Goal: Information Seeking & Learning: Learn about a topic

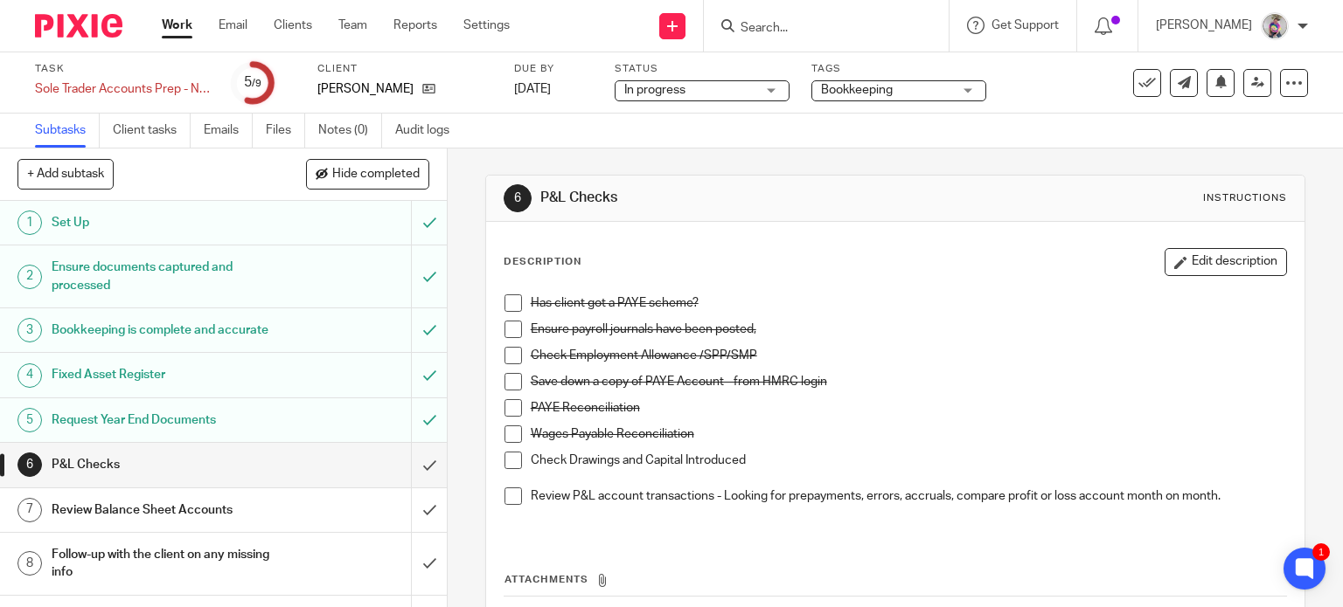
click at [504, 462] on span at bounding box center [512, 460] width 17 height 17
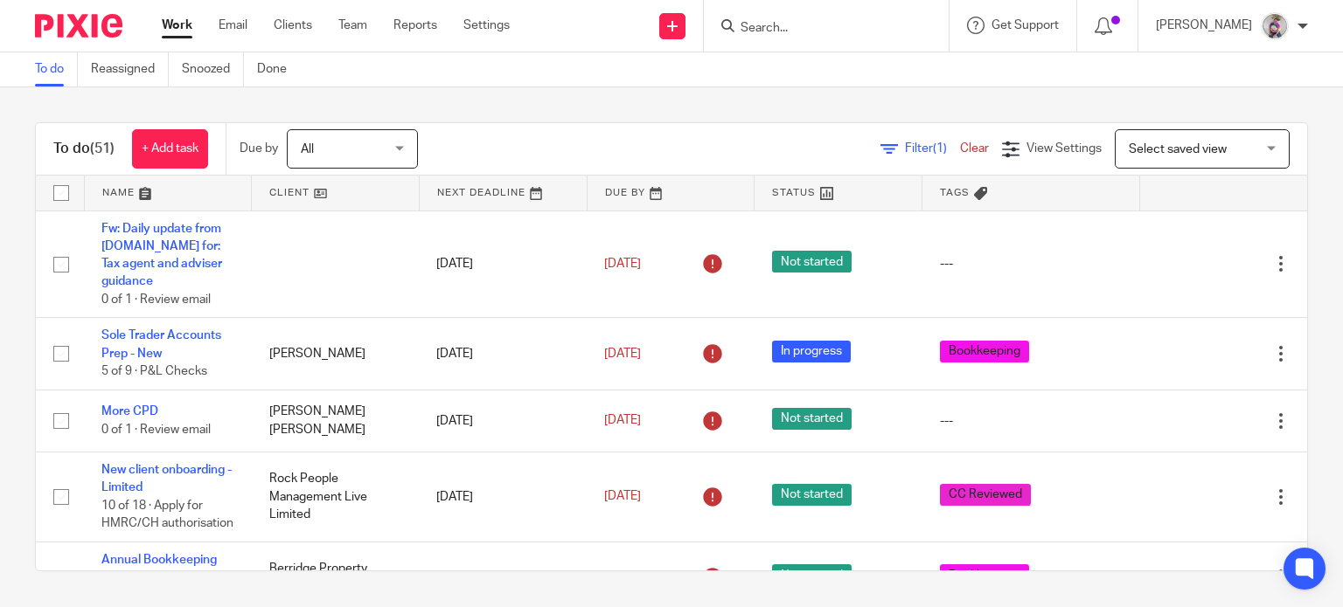
click at [794, 18] on form at bounding box center [832, 26] width 186 height 22
click at [794, 26] on input "Search" at bounding box center [817, 29] width 157 height 16
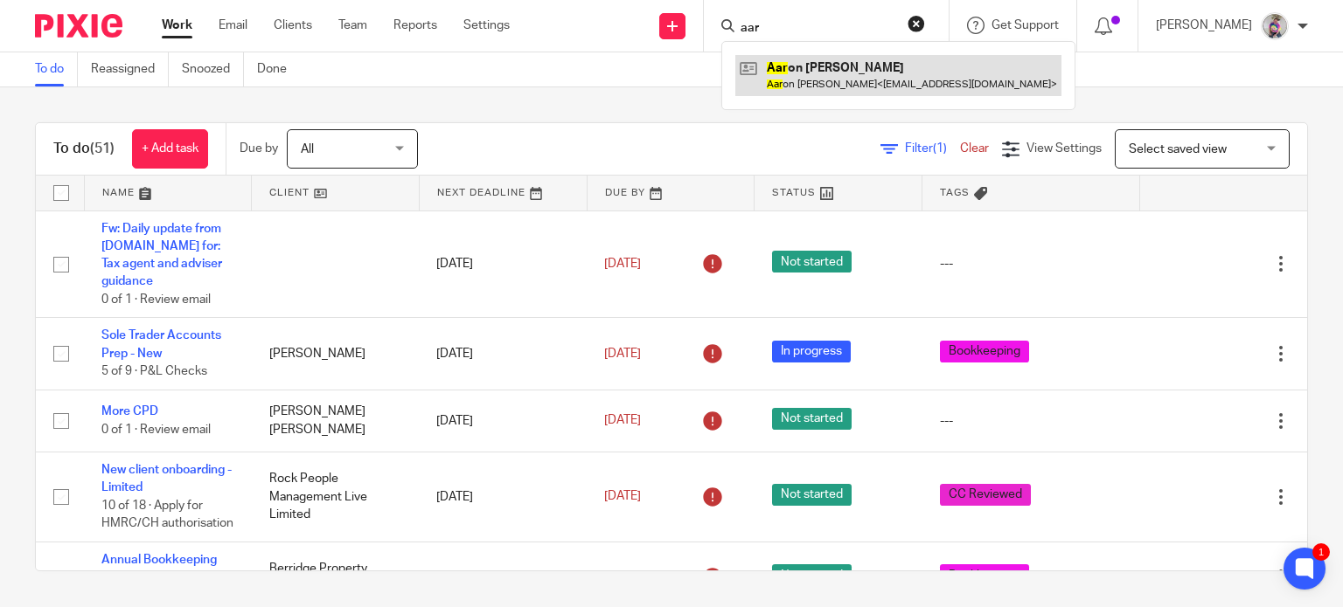
type input "aar"
click at [824, 74] on link at bounding box center [898, 75] width 326 height 40
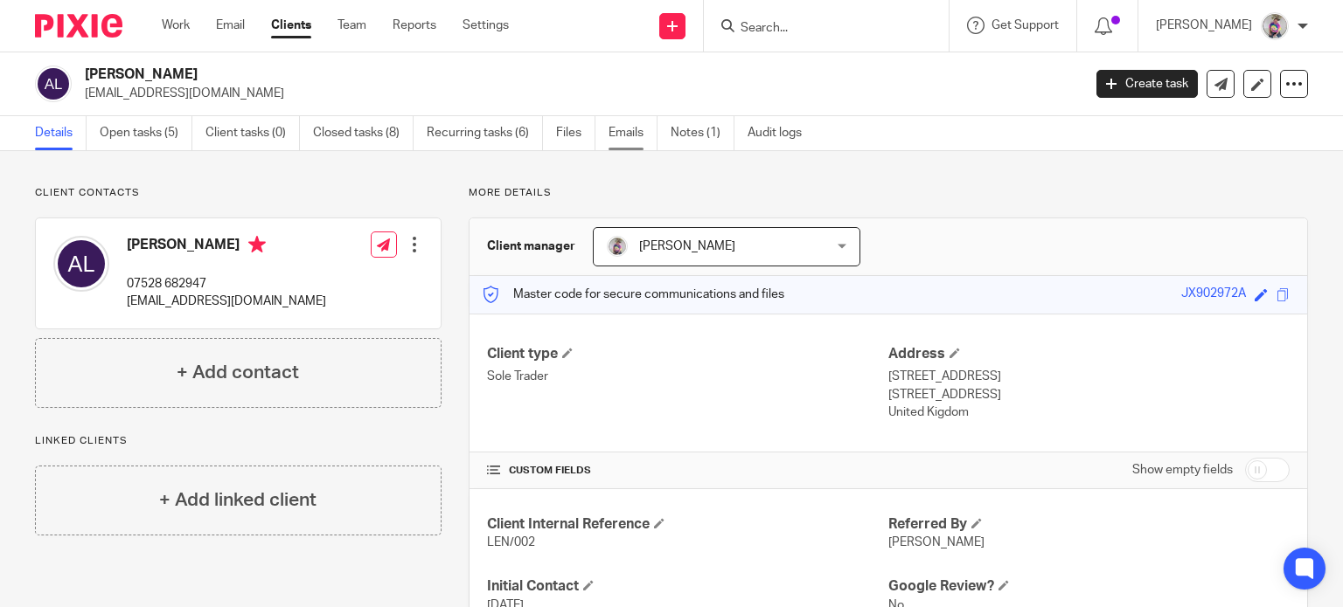
click at [627, 123] on link "Emails" at bounding box center [632, 133] width 49 height 34
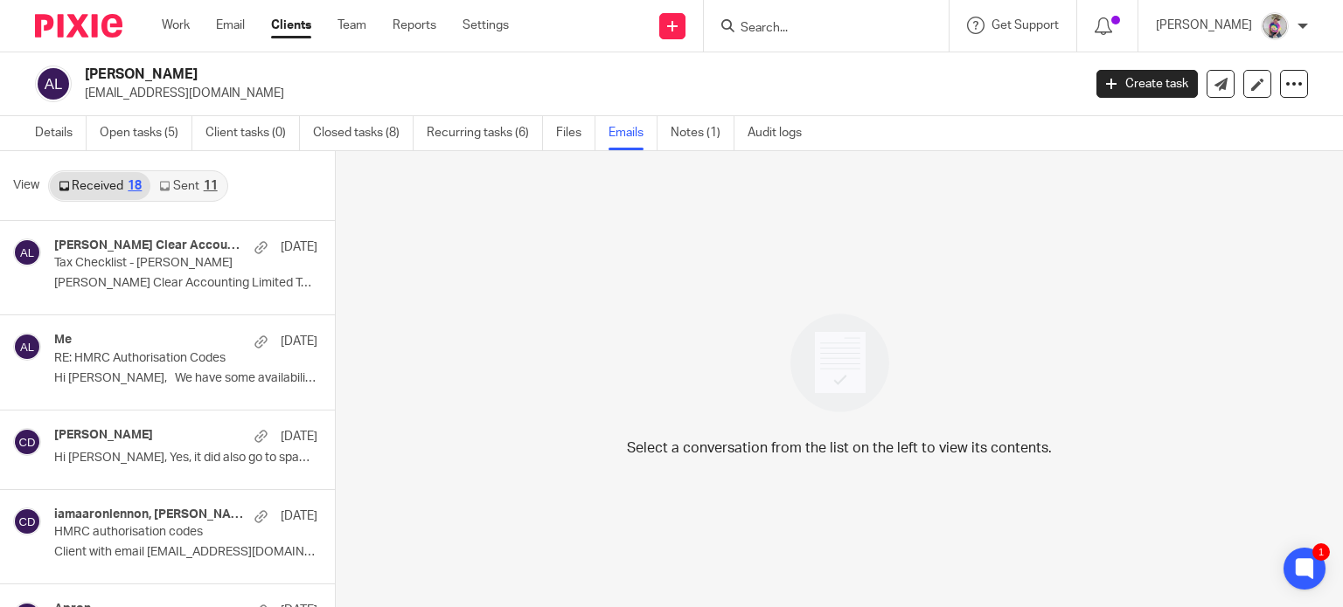
click at [100, 185] on link "Received 18" at bounding box center [100, 186] width 101 height 28
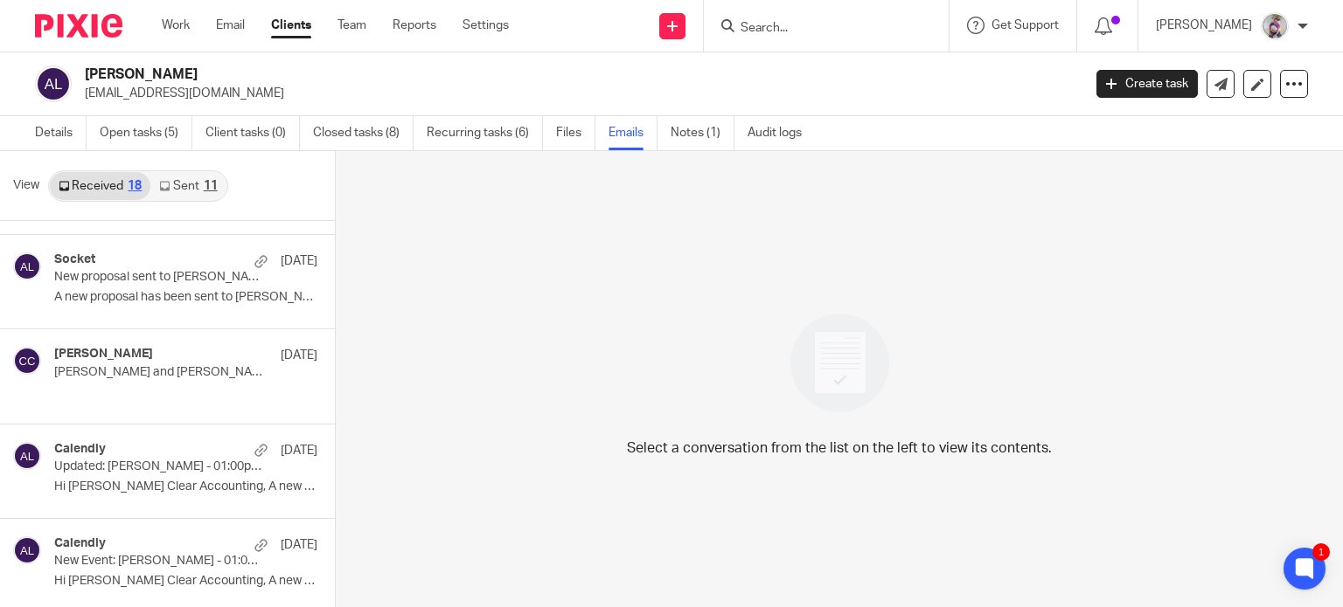
scroll to position [3, 0]
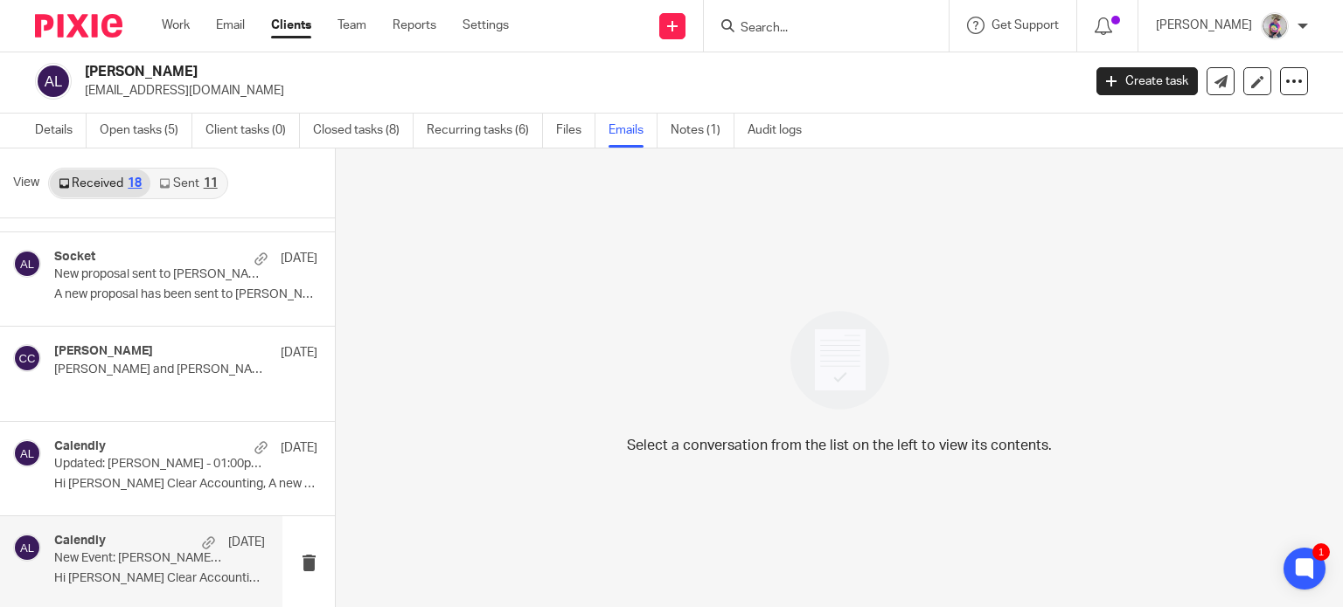
click at [113, 545] on div "Calendly 10 Jun" at bounding box center [159, 542] width 211 height 17
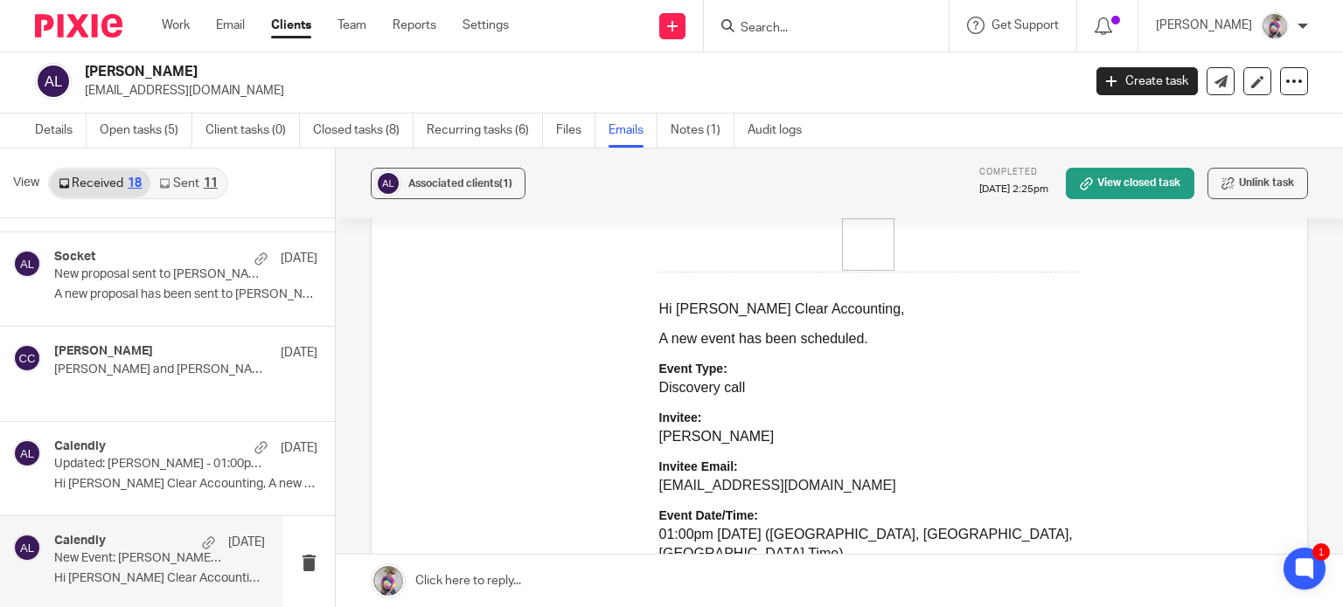
scroll to position [191, 0]
click at [115, 461] on p "Updated: Aaron Lennon - 01:00pm Fri, 20 Jun 2025 - Discovery call" at bounding box center [138, 464] width 169 height 15
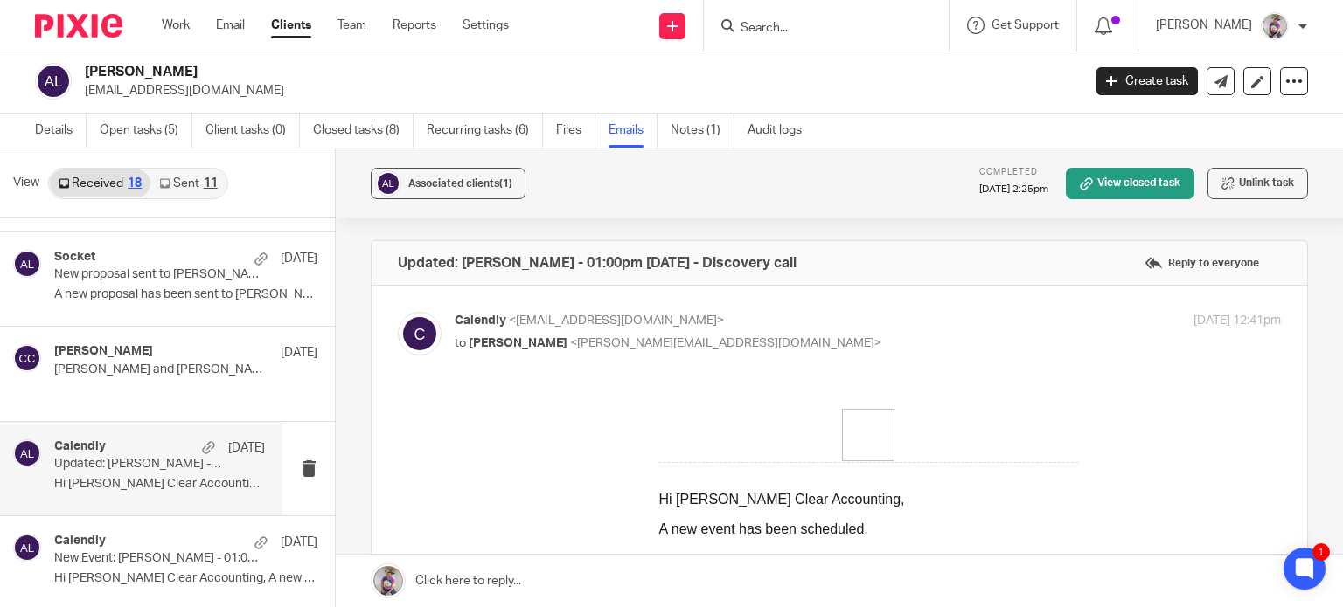
scroll to position [0, 0]
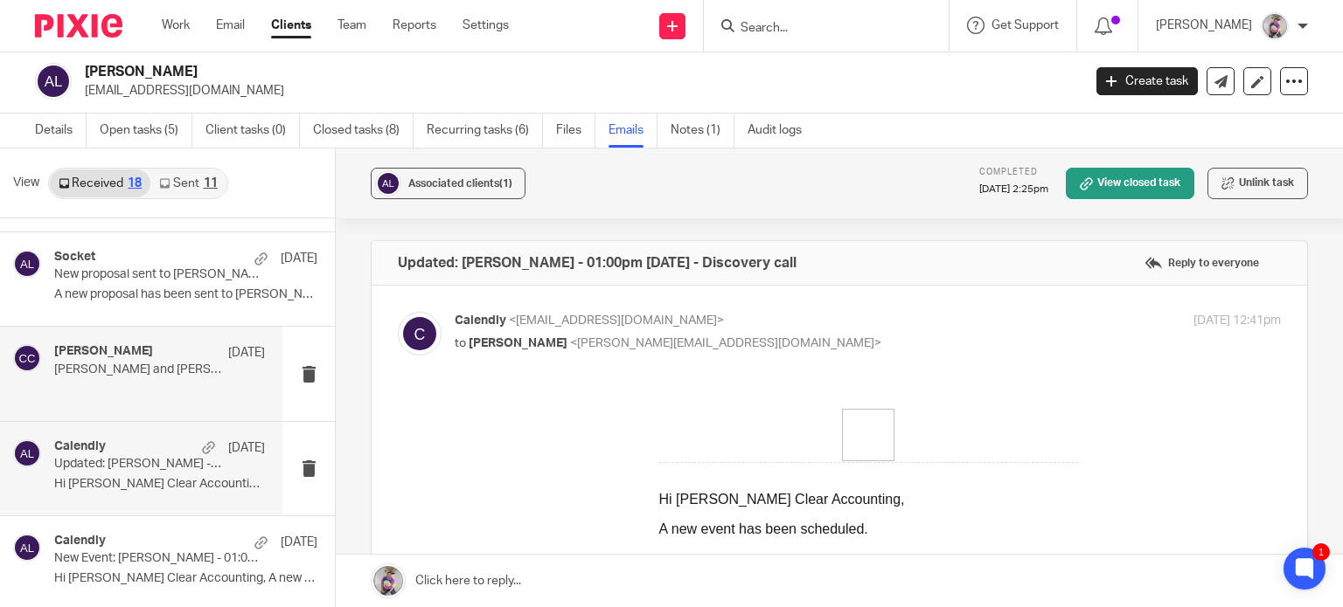
click at [118, 371] on p "Aaron Lennon and Carter Clear Accounting" at bounding box center [138, 370] width 169 height 15
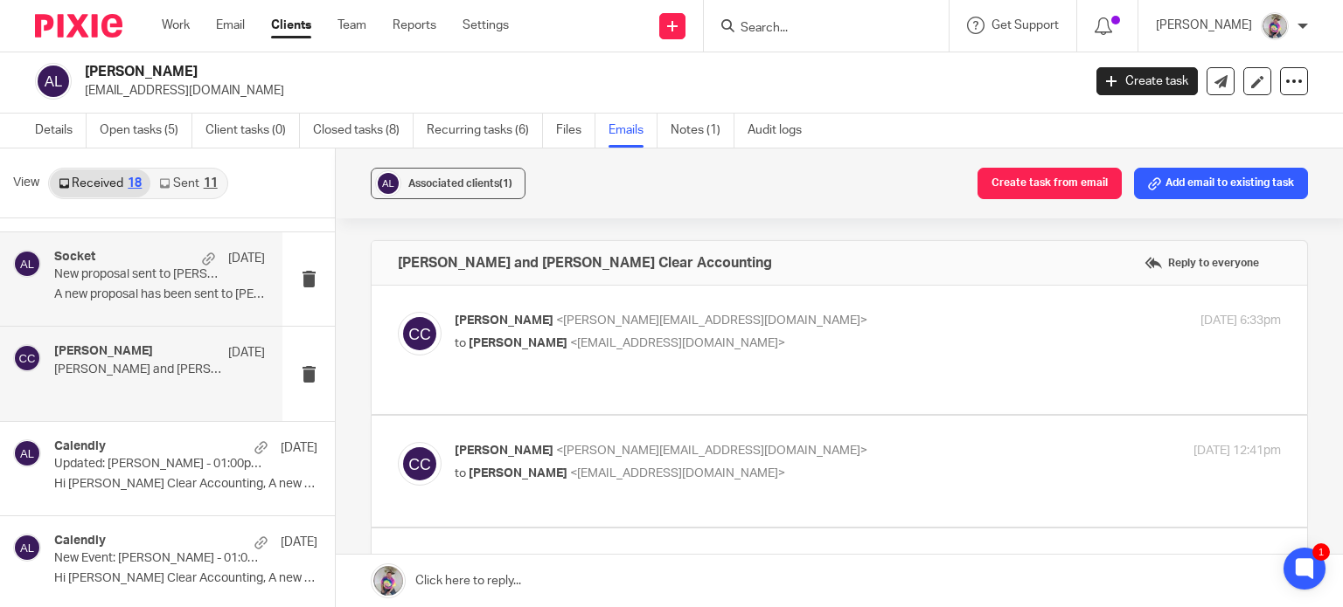
click at [136, 262] on div "Socket 20 Jun" at bounding box center [159, 258] width 211 height 17
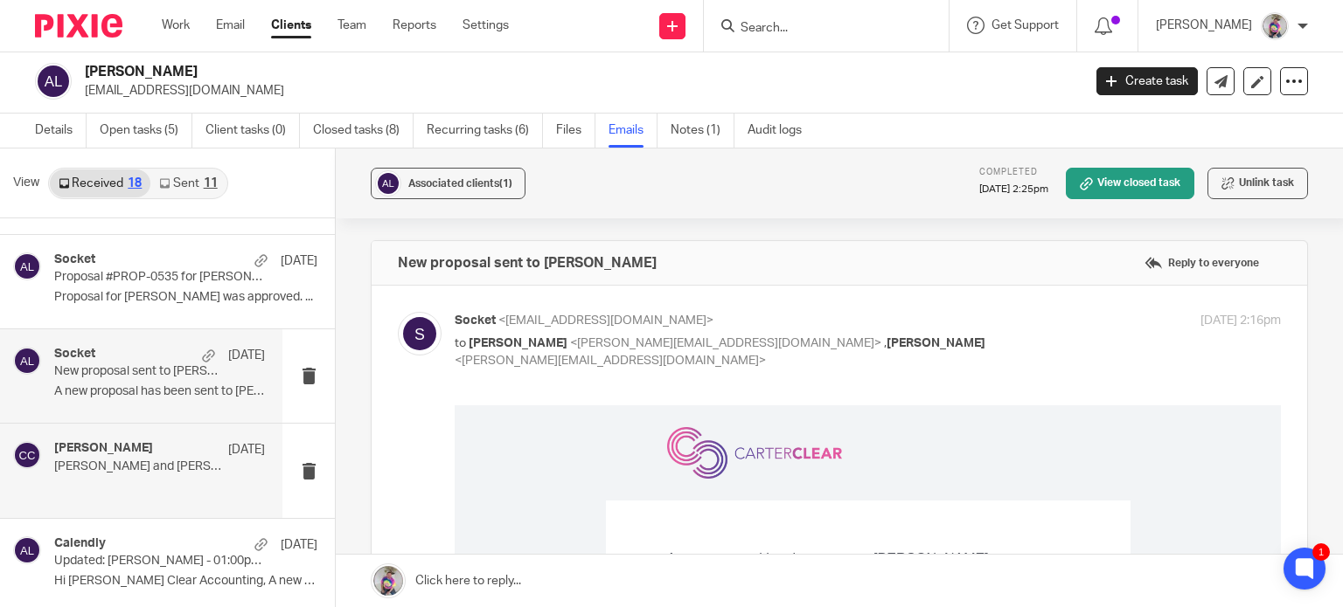
scroll to position [1199, 0]
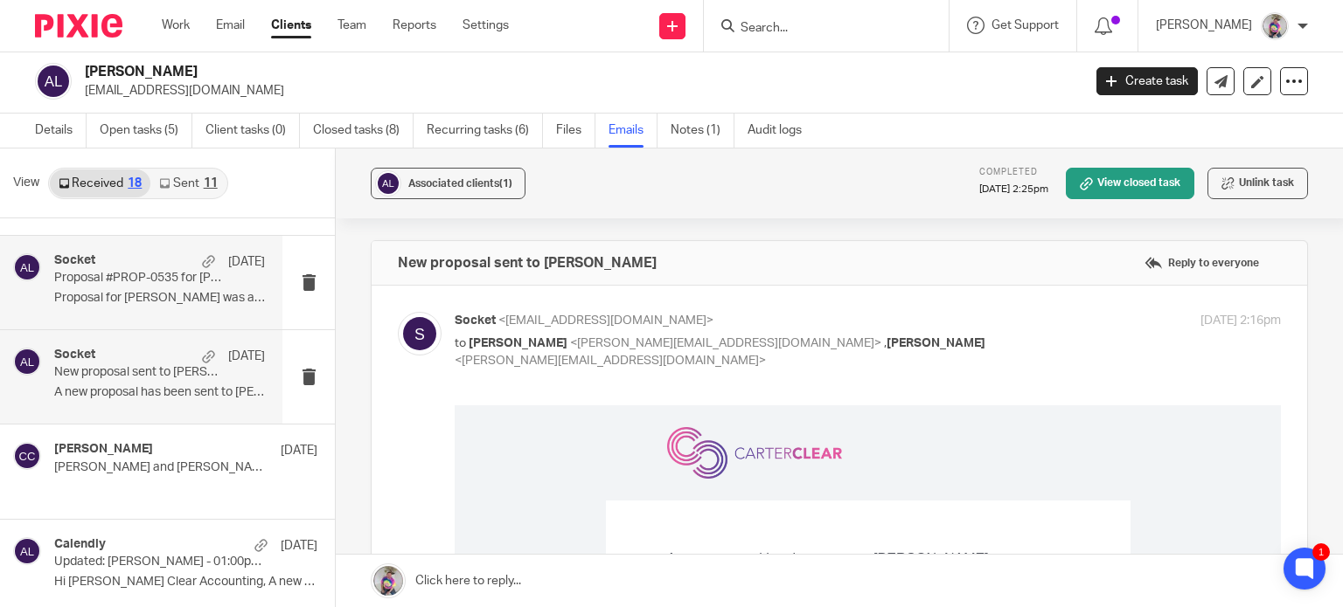
click at [122, 291] on p "Proposal for Aaron Lennon was approved. ..." at bounding box center [159, 298] width 211 height 15
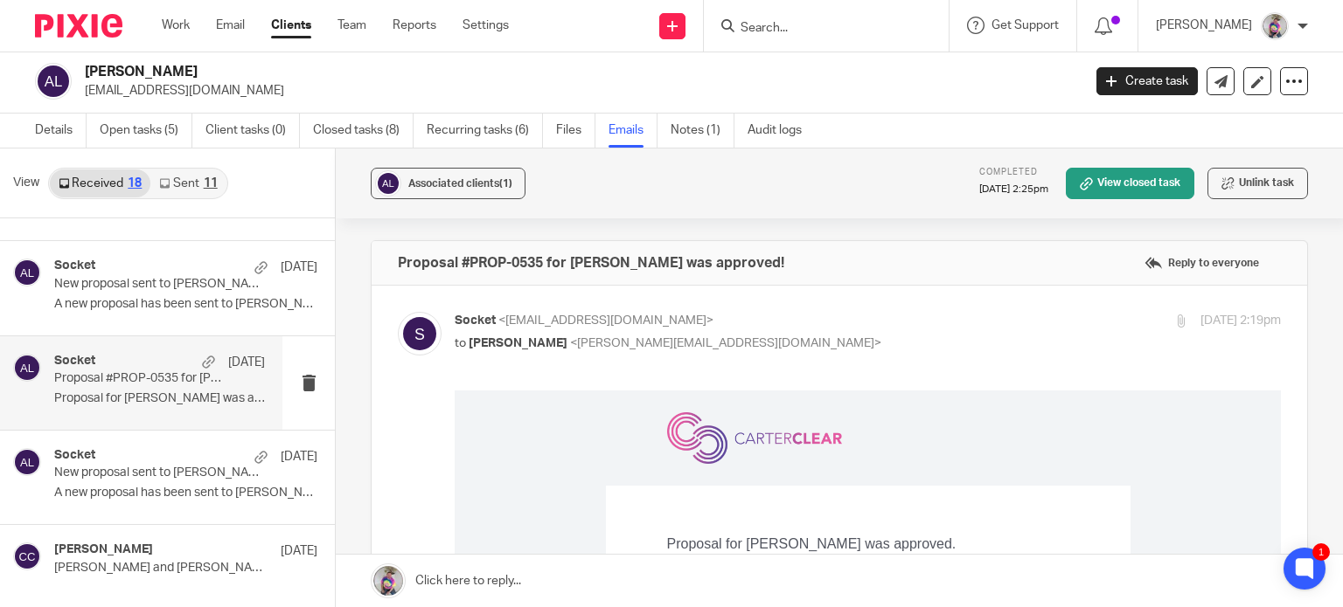
scroll to position [1094, 0]
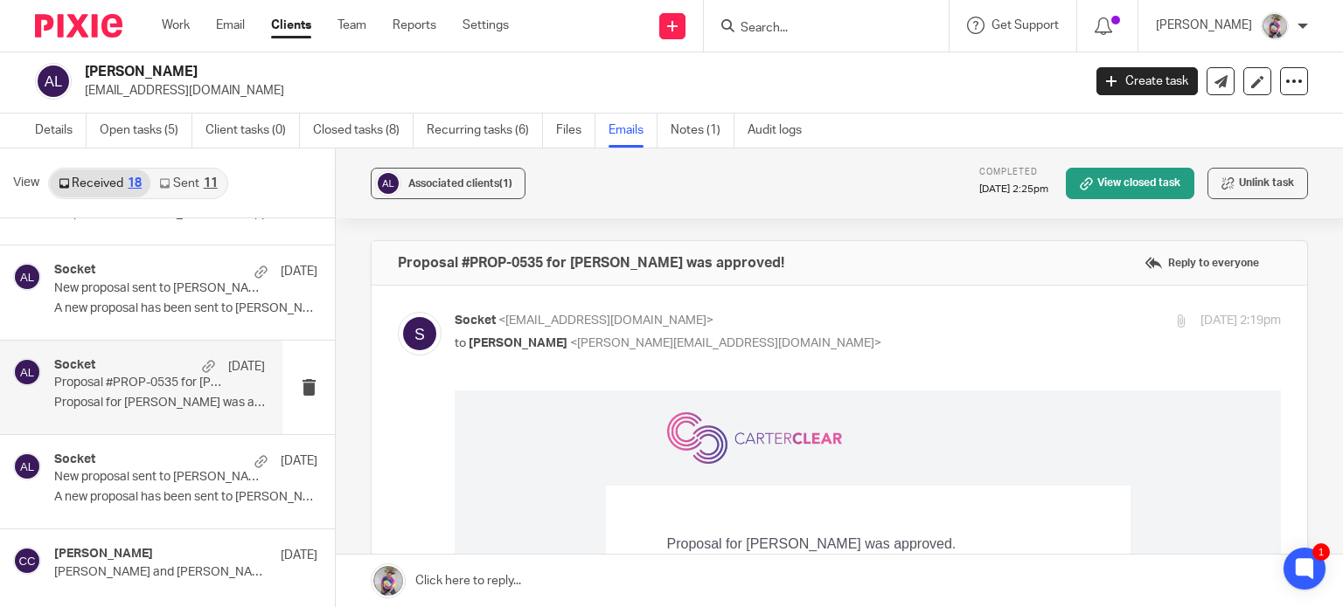
click at [122, 288] on p "New proposal sent to Aaron Lennon" at bounding box center [159, 288] width 211 height 15
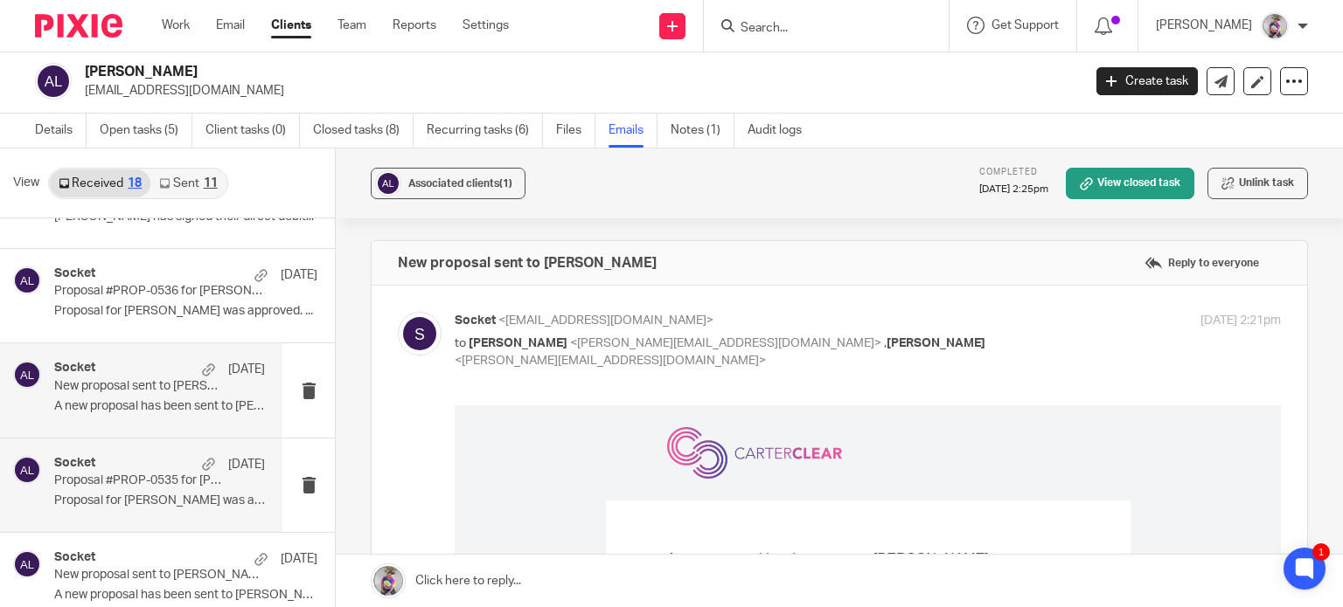
scroll to position [993, 0]
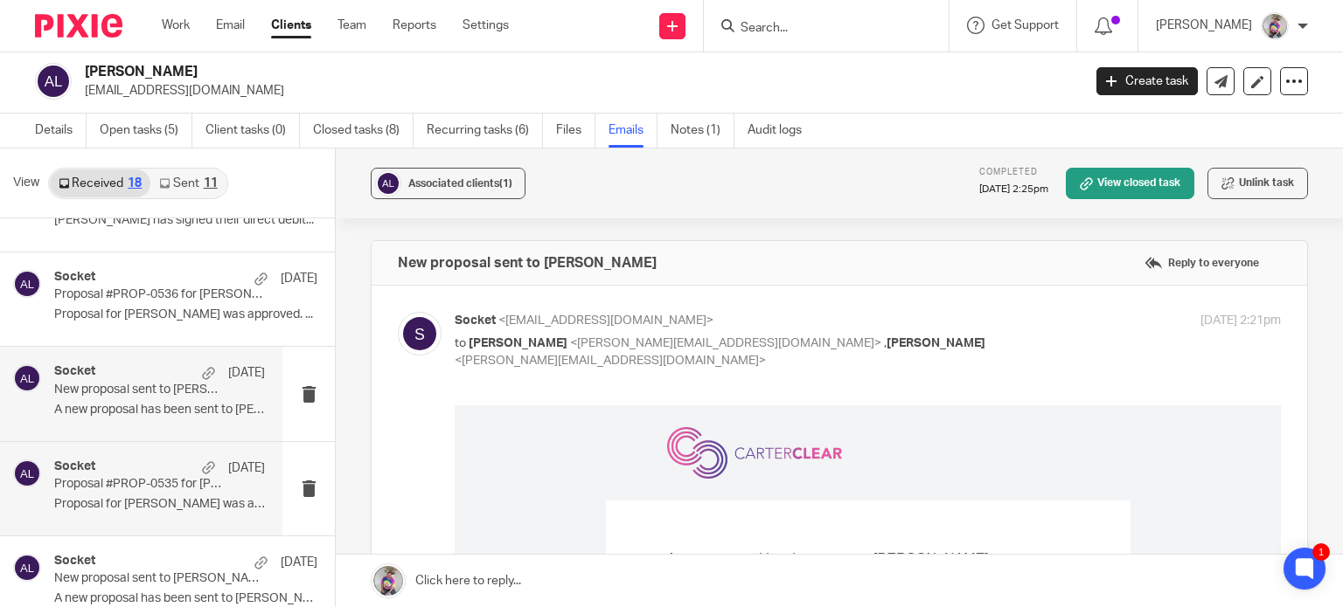
click at [122, 288] on p "Proposal #PROP-0536 for Aaron Lennon was approved!" at bounding box center [159, 295] width 211 height 15
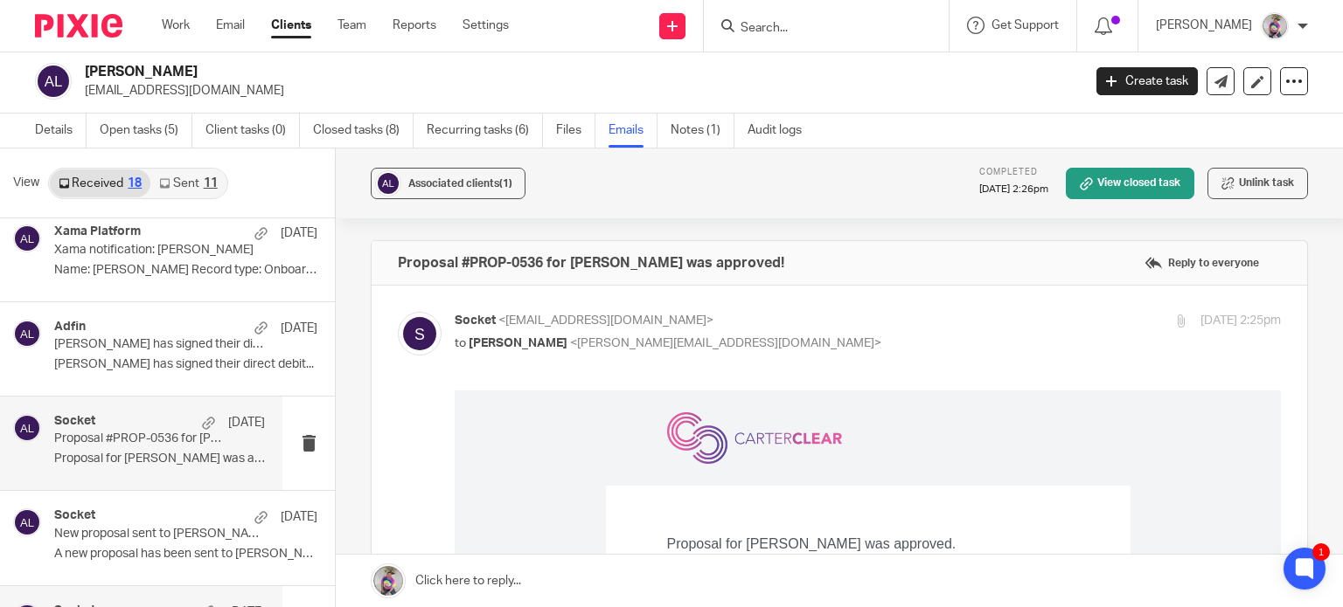
scroll to position [846, 0]
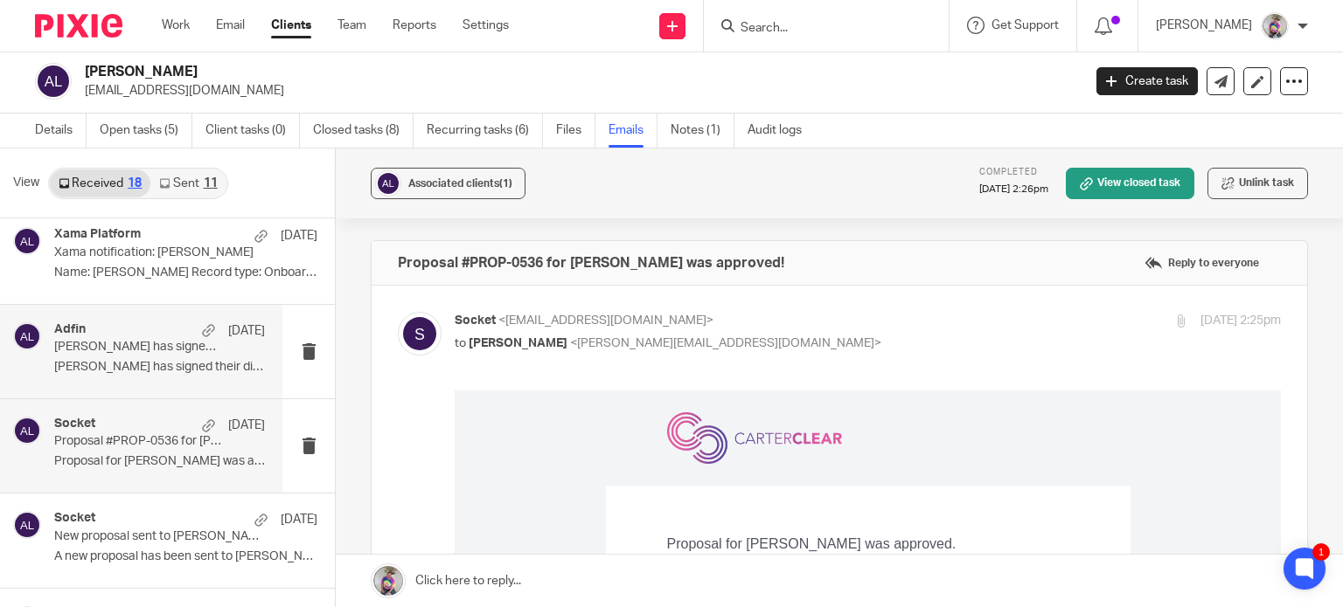
click at [121, 348] on p "Aaron Lennon has signed their direct debit mandate" at bounding box center [138, 347] width 169 height 15
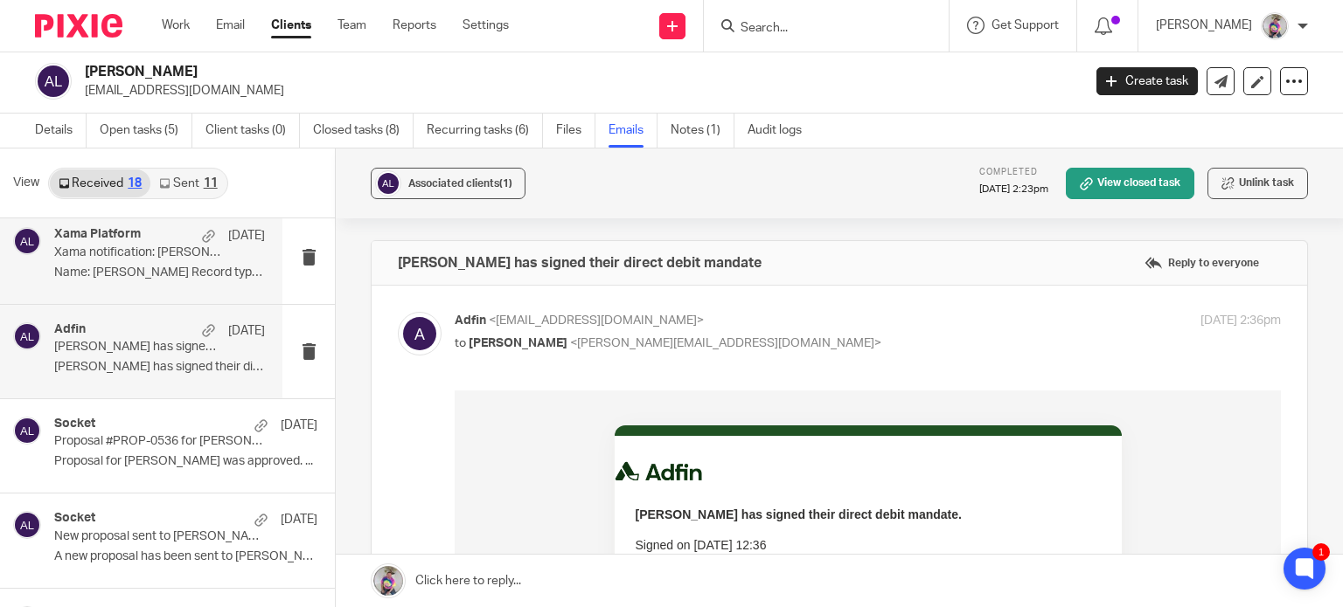
scroll to position [0, 0]
click at [130, 260] on div "Xama Platform 21 Jun Xama notification: Aaron Lennon Name: Aaron Lennon Record …" at bounding box center [159, 256] width 211 height 59
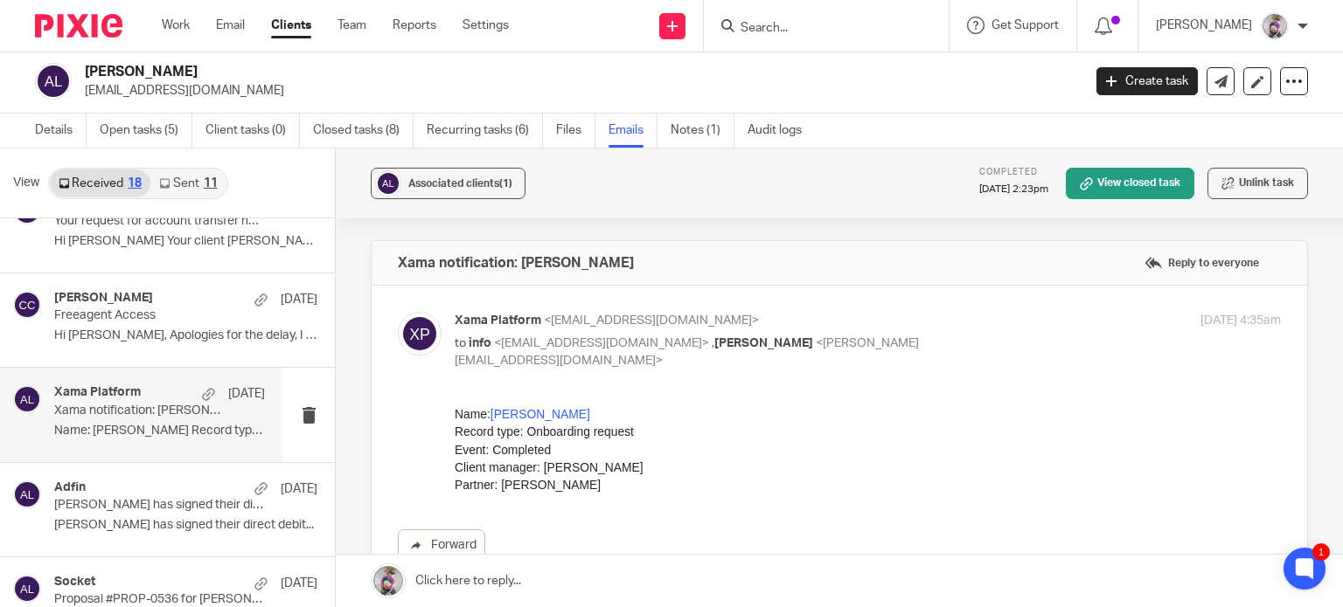
scroll to position [677, 0]
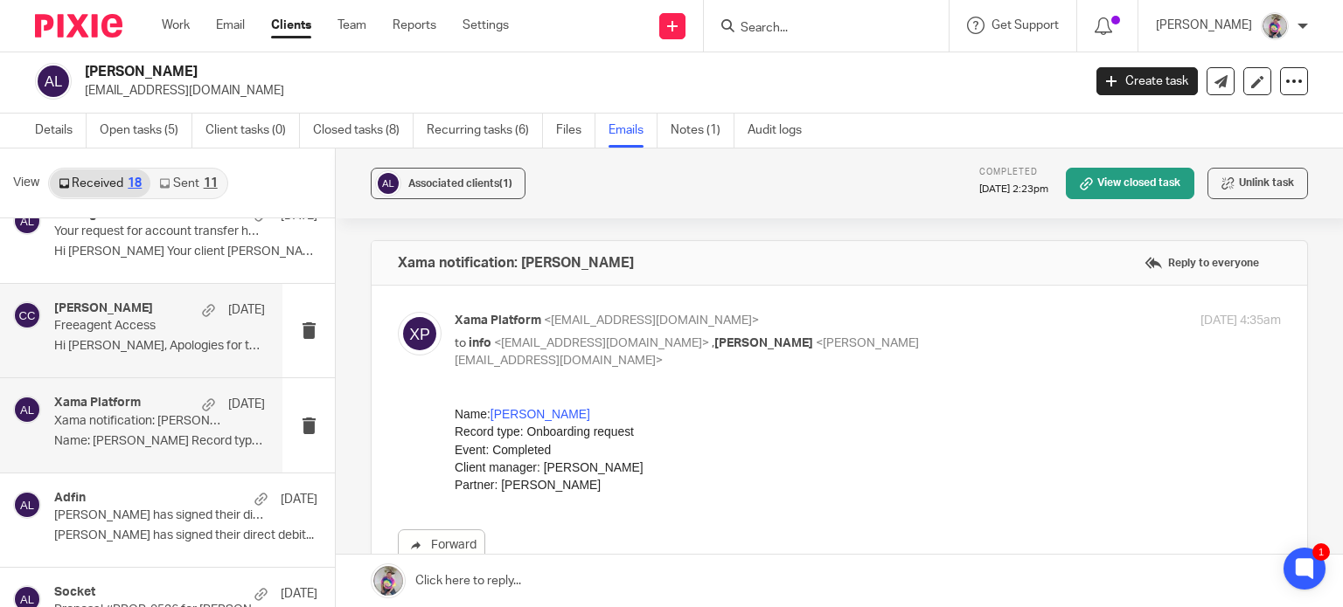
click at [121, 331] on p "Freeagent Access" at bounding box center [138, 326] width 169 height 15
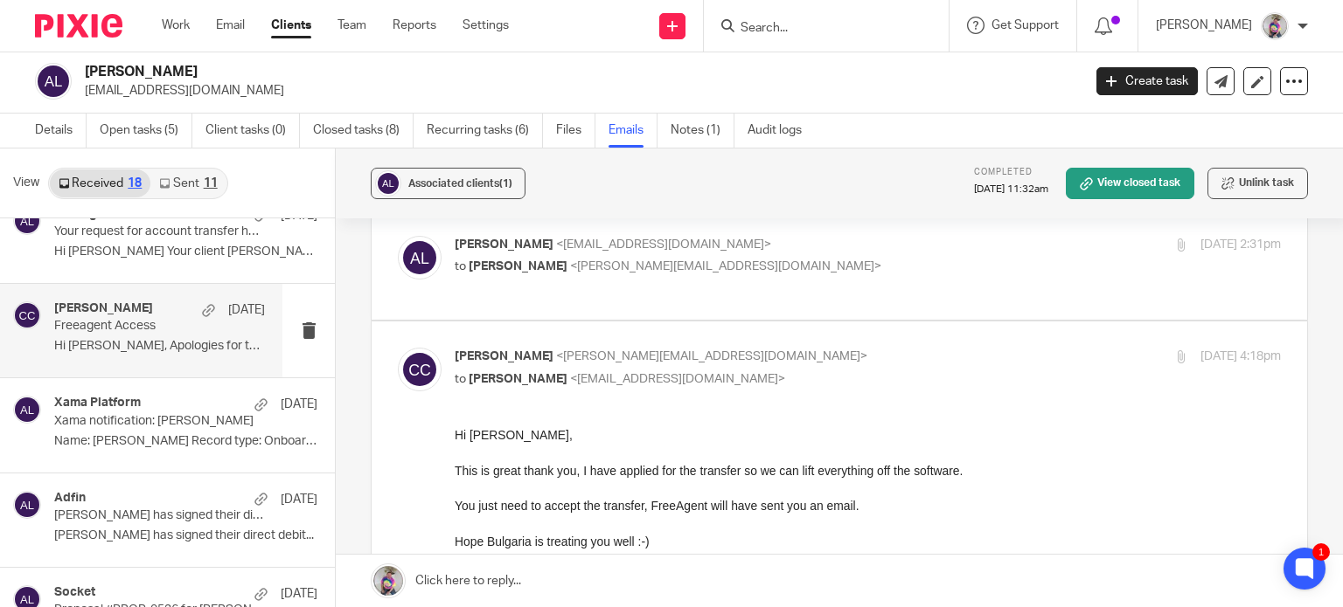
scroll to position [184, 0]
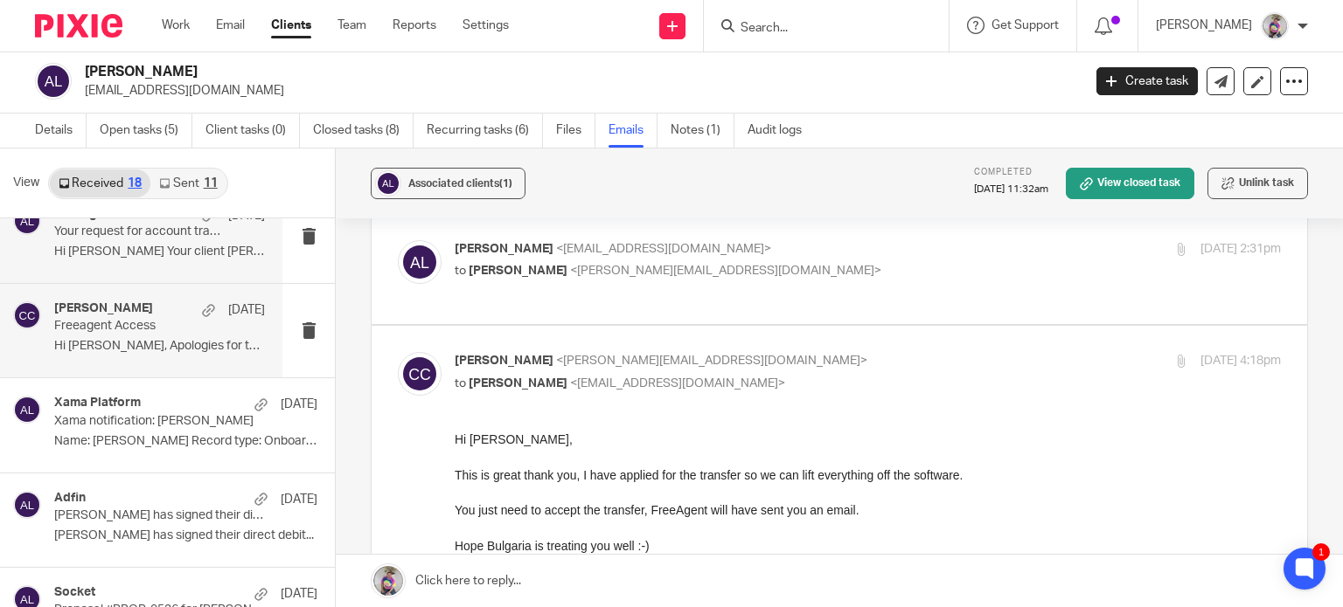
click at [98, 253] on p "Hi Caroline Your client Aaron Lennon has..." at bounding box center [159, 252] width 211 height 15
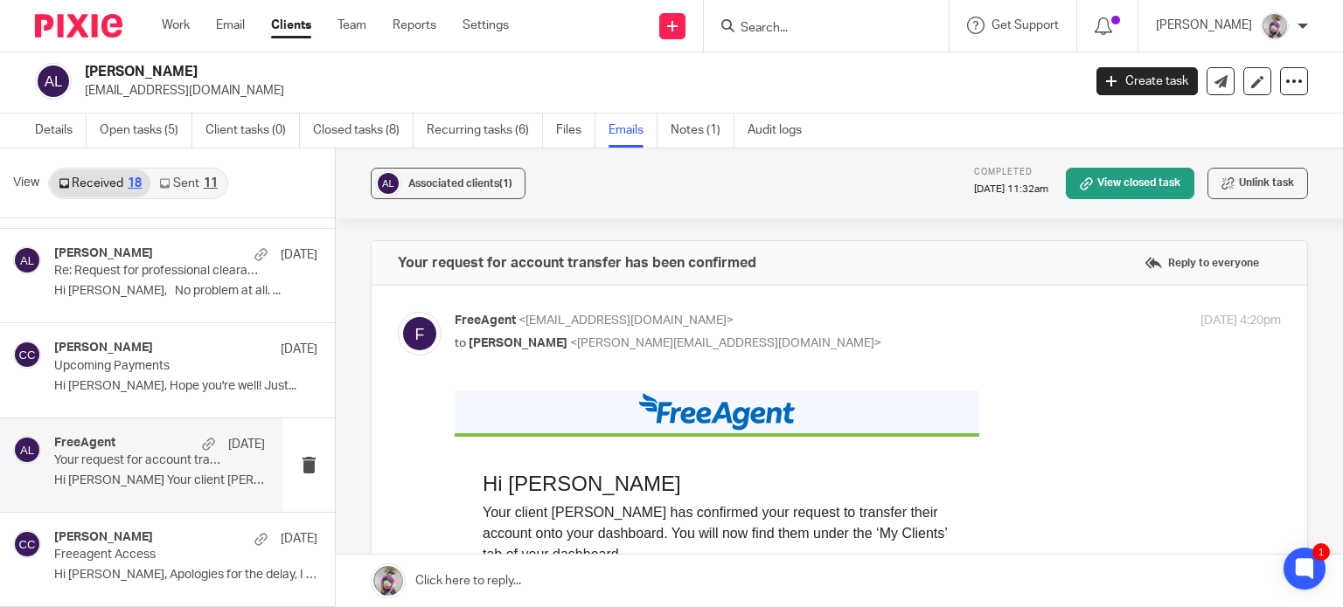
scroll to position [433, 0]
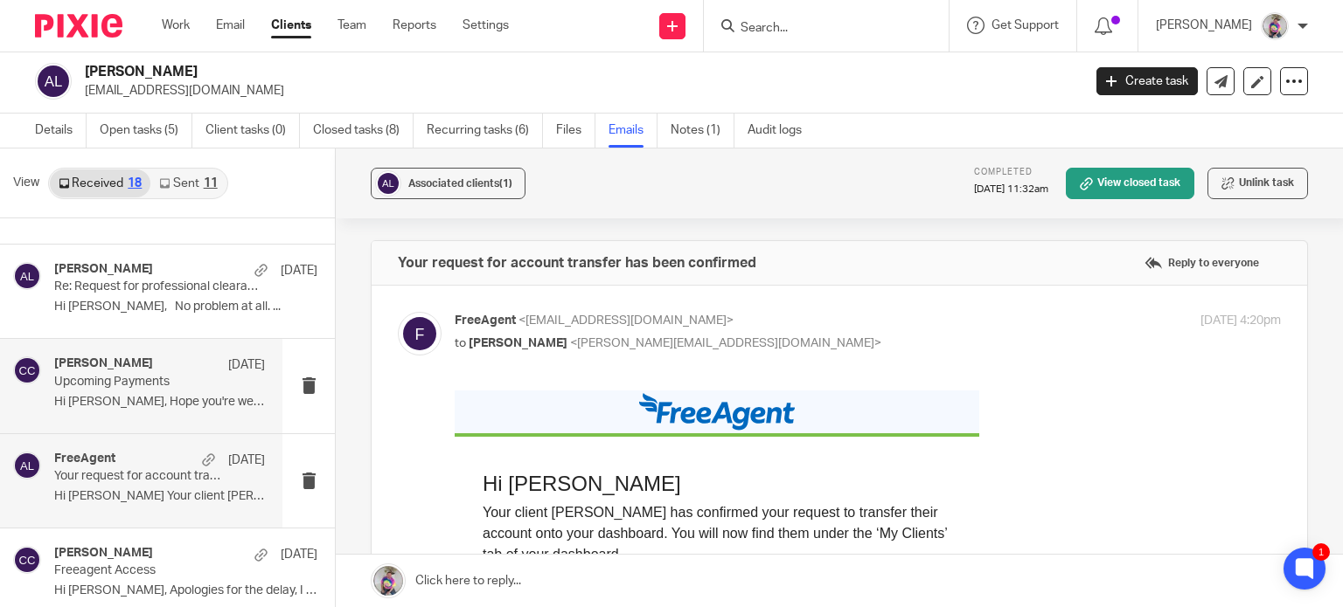
click at [98, 387] on p "Upcoming Payments" at bounding box center [138, 382] width 169 height 15
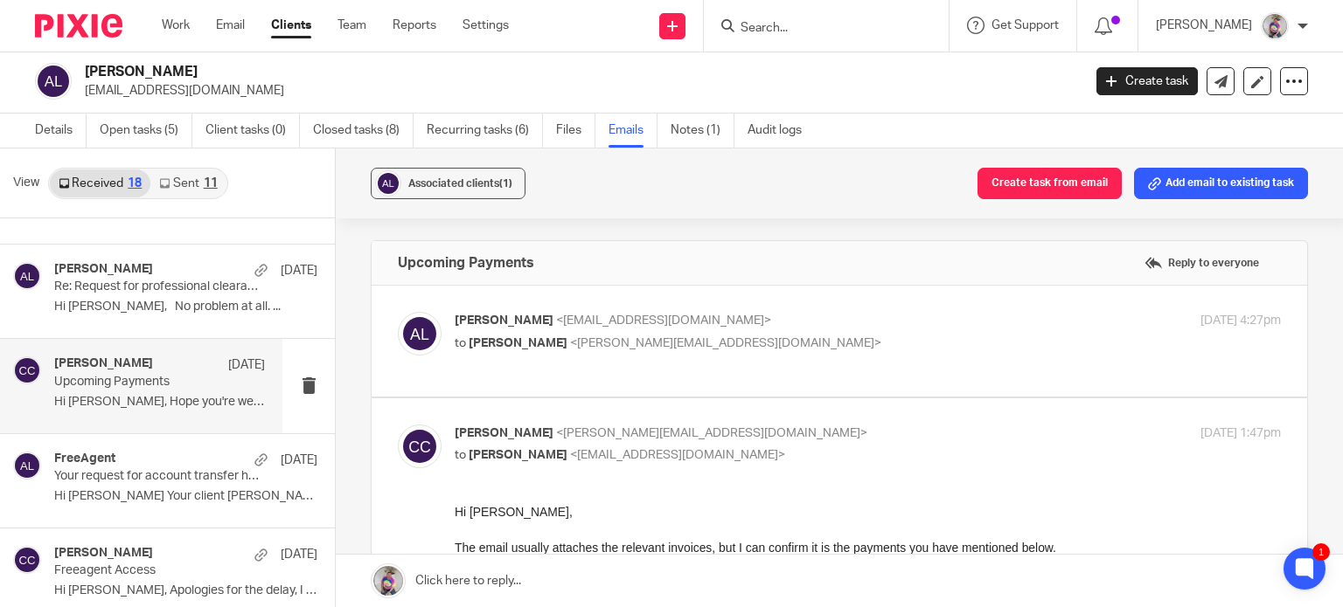
scroll to position [0, 0]
click at [116, 295] on div "Caroline Carter 8 Jul Re: Request for professional clearance Hi Caroline, No pr…" at bounding box center [159, 291] width 211 height 59
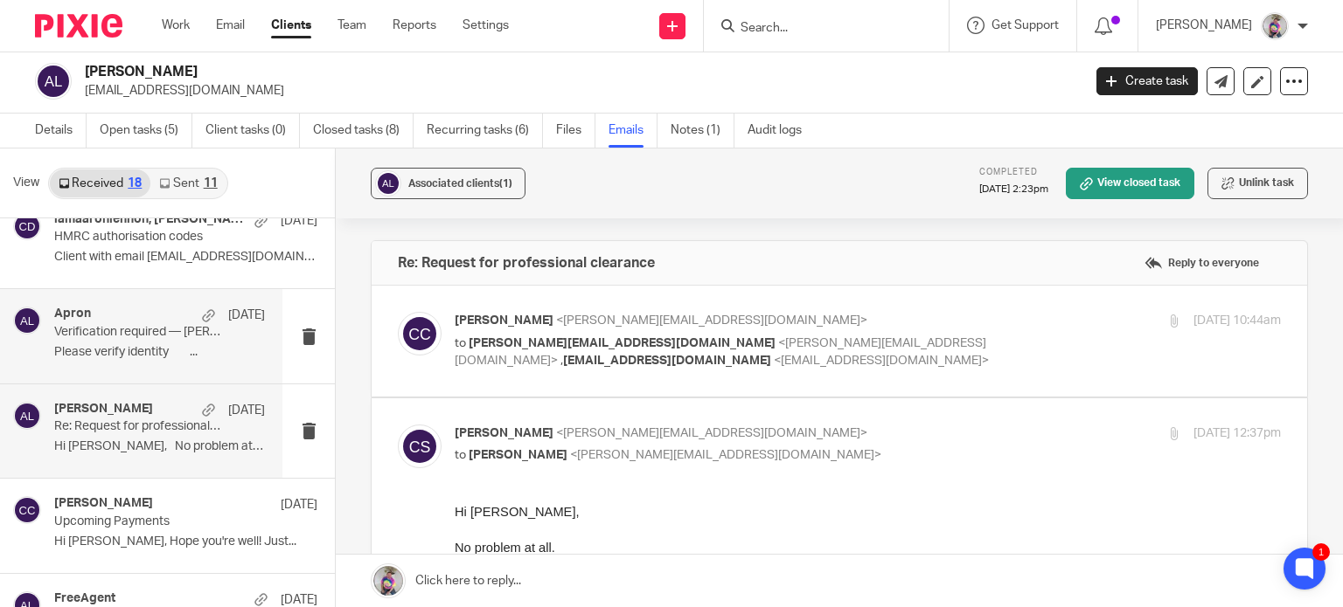
click at [108, 325] on p "Verification required — [PERSON_NAME]" at bounding box center [138, 332] width 169 height 15
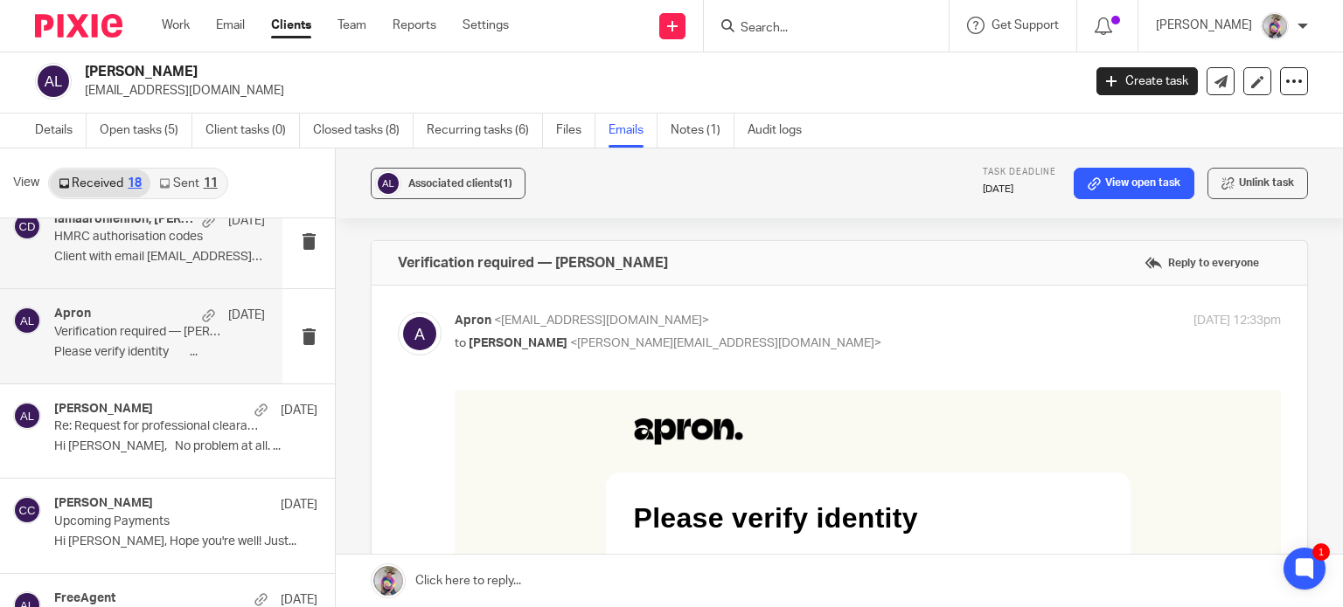
click at [115, 240] on p "HMRC authorisation codes" at bounding box center [138, 237] width 169 height 15
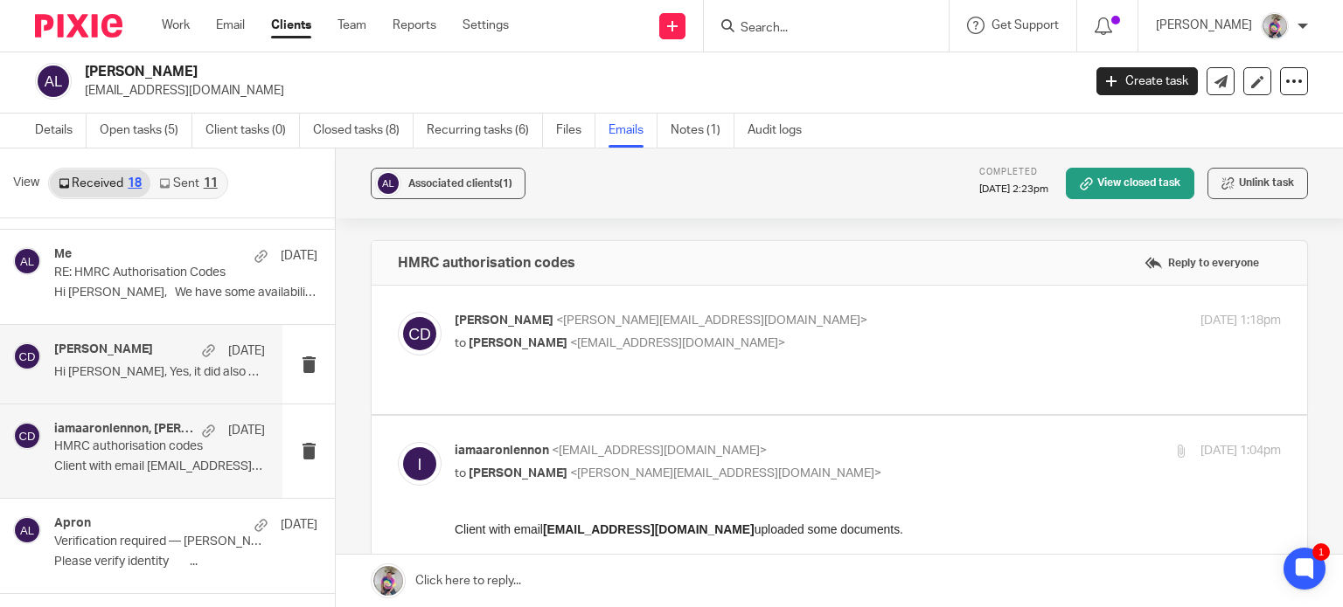
click at [122, 358] on div "Charlene Dalton 15 Jul" at bounding box center [159, 351] width 211 height 17
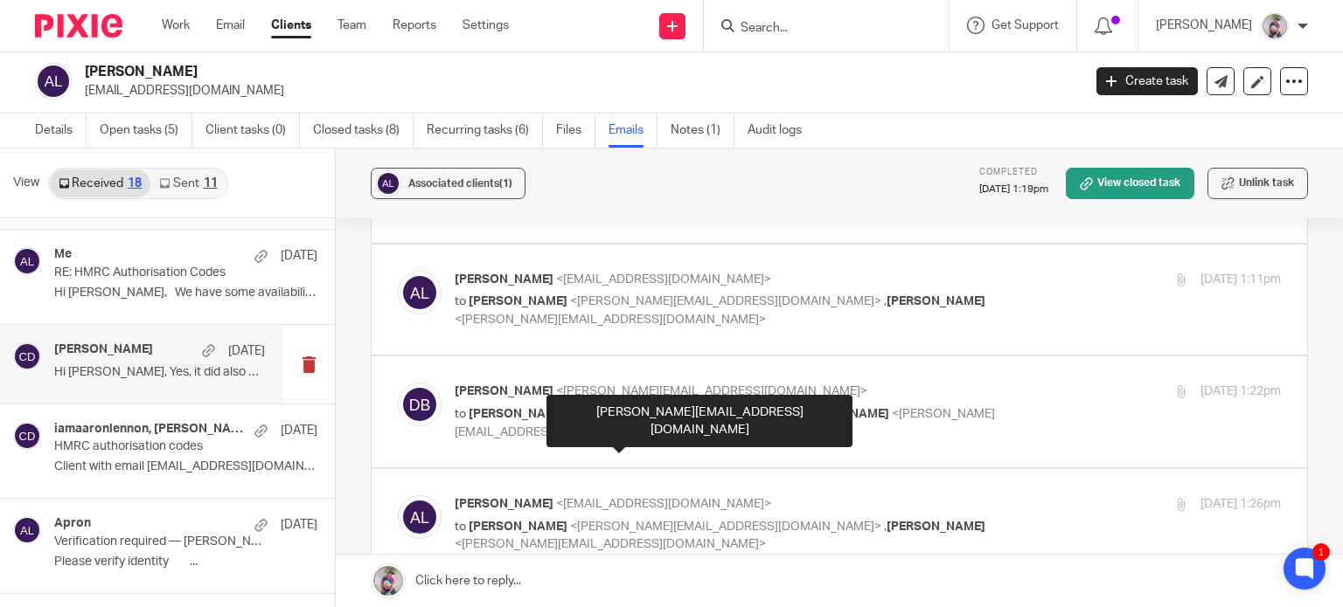
scroll to position [64, 0]
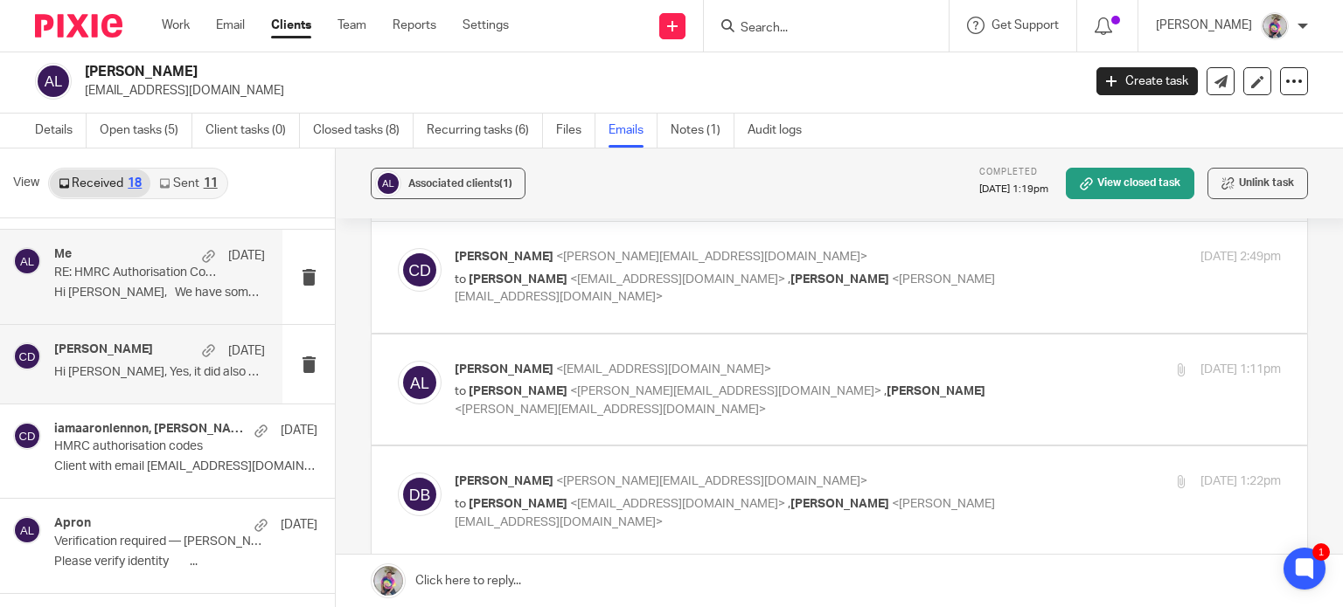
click at [156, 271] on p "RE: HMRC Authorisation Codes" at bounding box center [138, 273] width 169 height 15
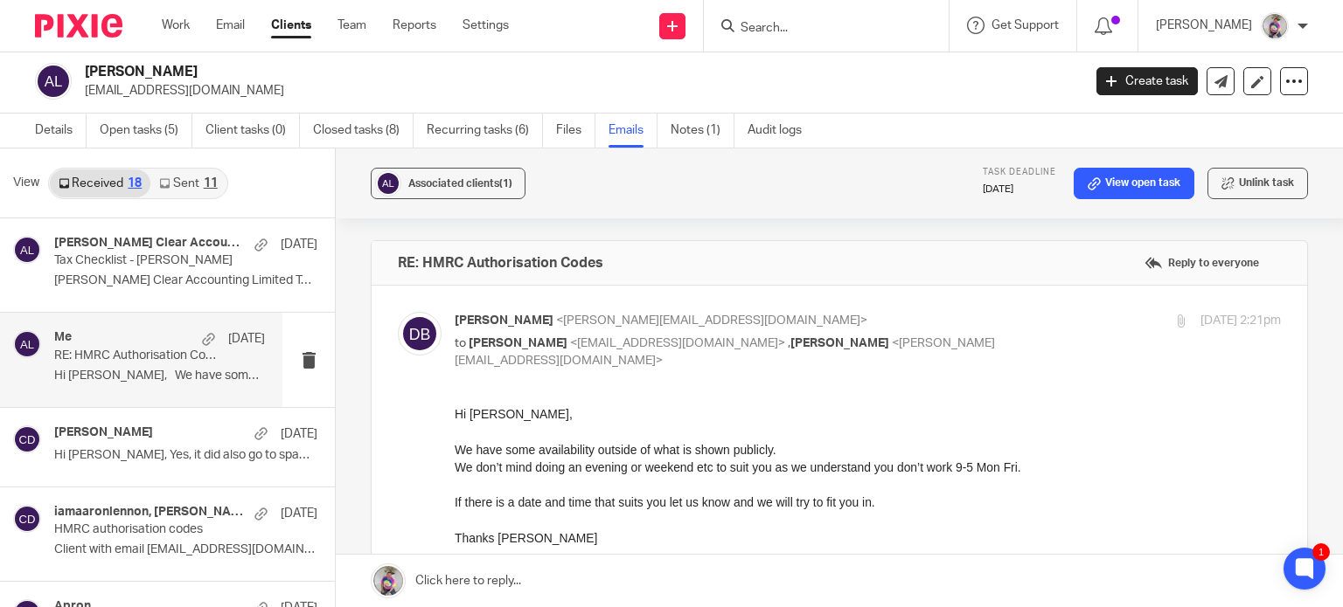
scroll to position [0, 0]
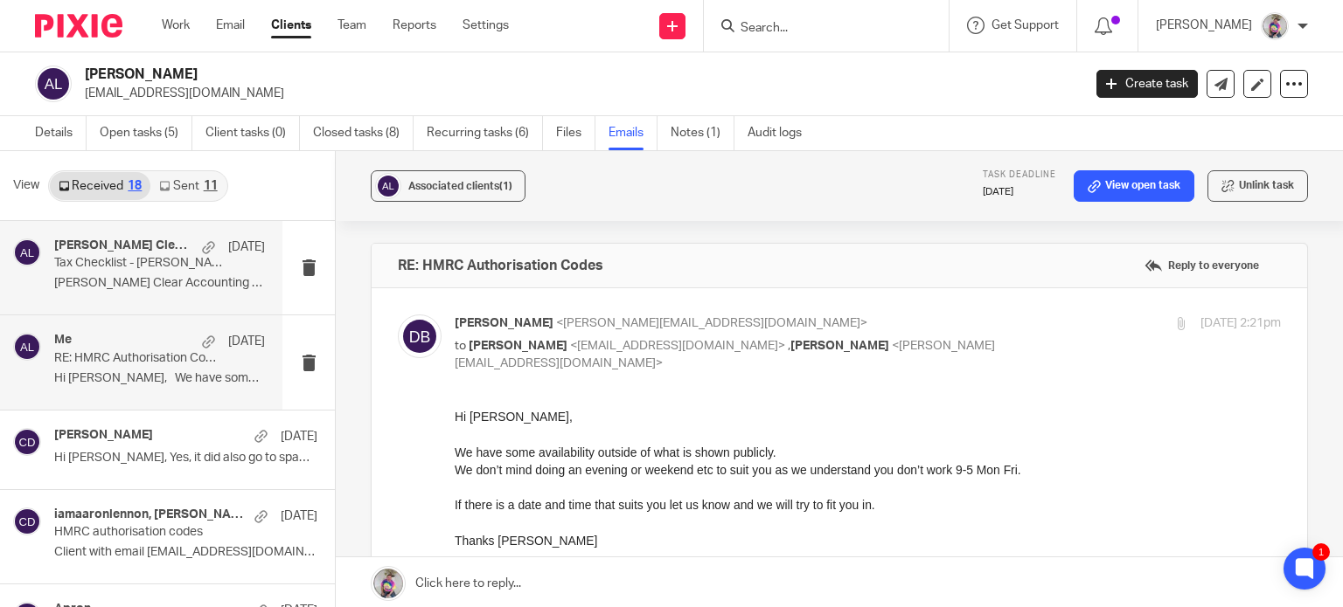
click at [122, 262] on p "Tax Checklist - Aaron Lennon" at bounding box center [138, 263] width 169 height 15
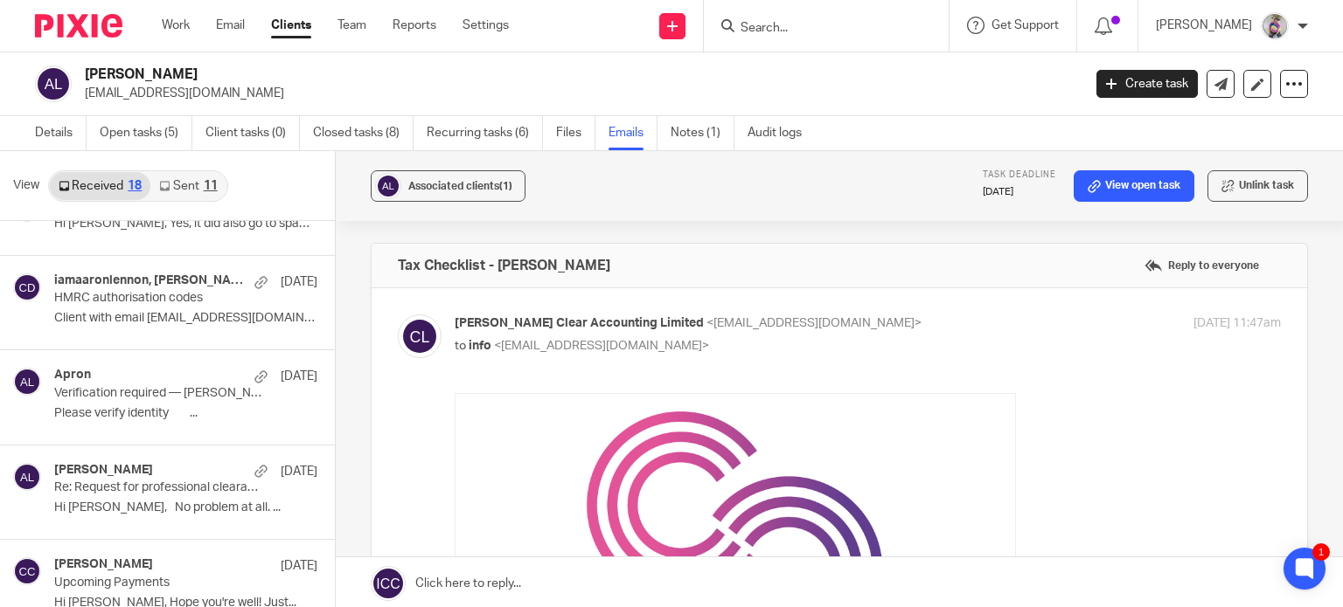
scroll to position [372, 0]
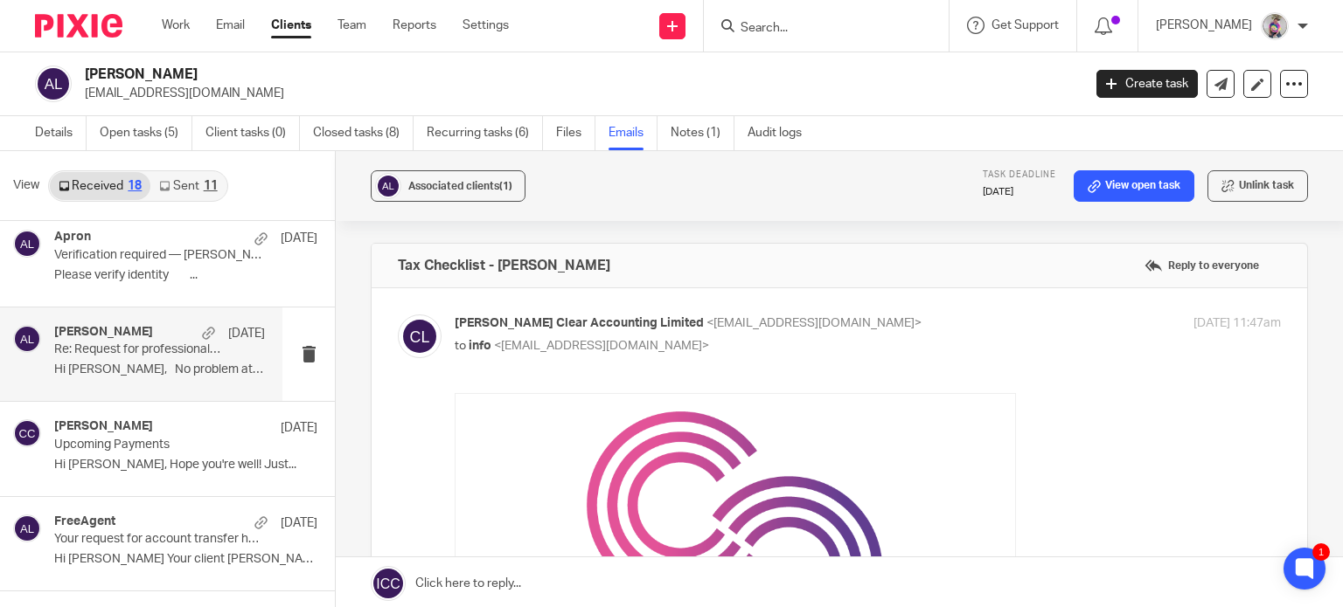
click at [104, 374] on p "Hi Caroline, No problem at all. ..." at bounding box center [159, 370] width 211 height 15
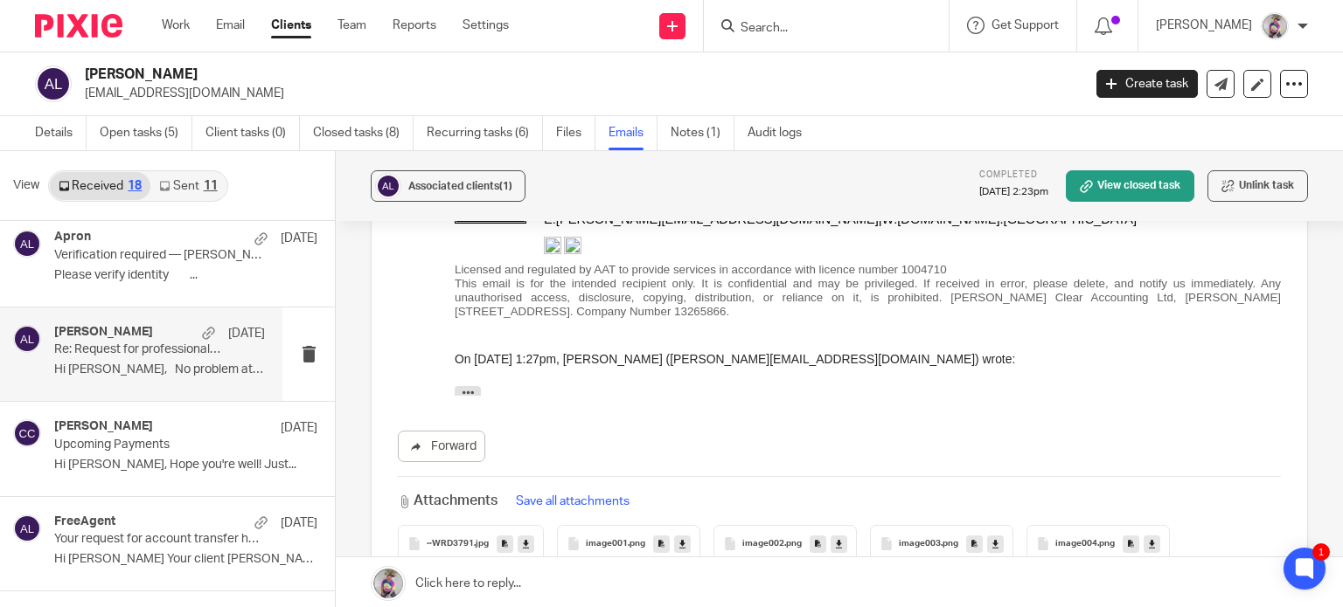
scroll to position [1507, 0]
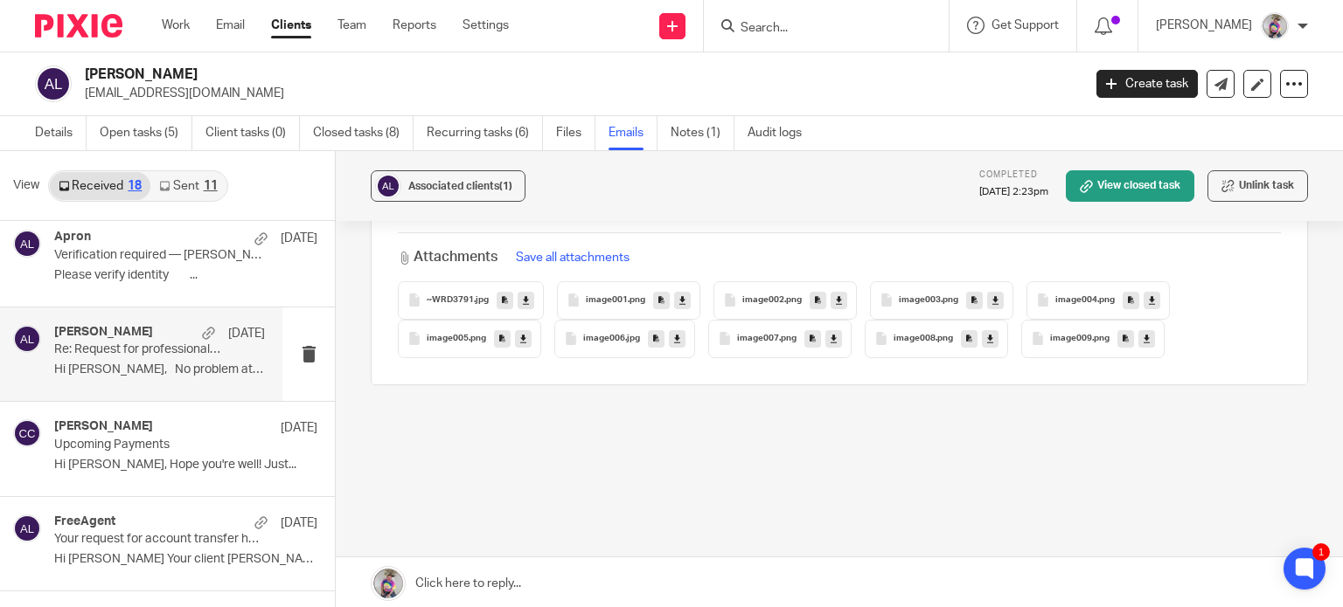
click at [458, 301] on span "~WRD3791" at bounding box center [450, 300] width 47 height 10
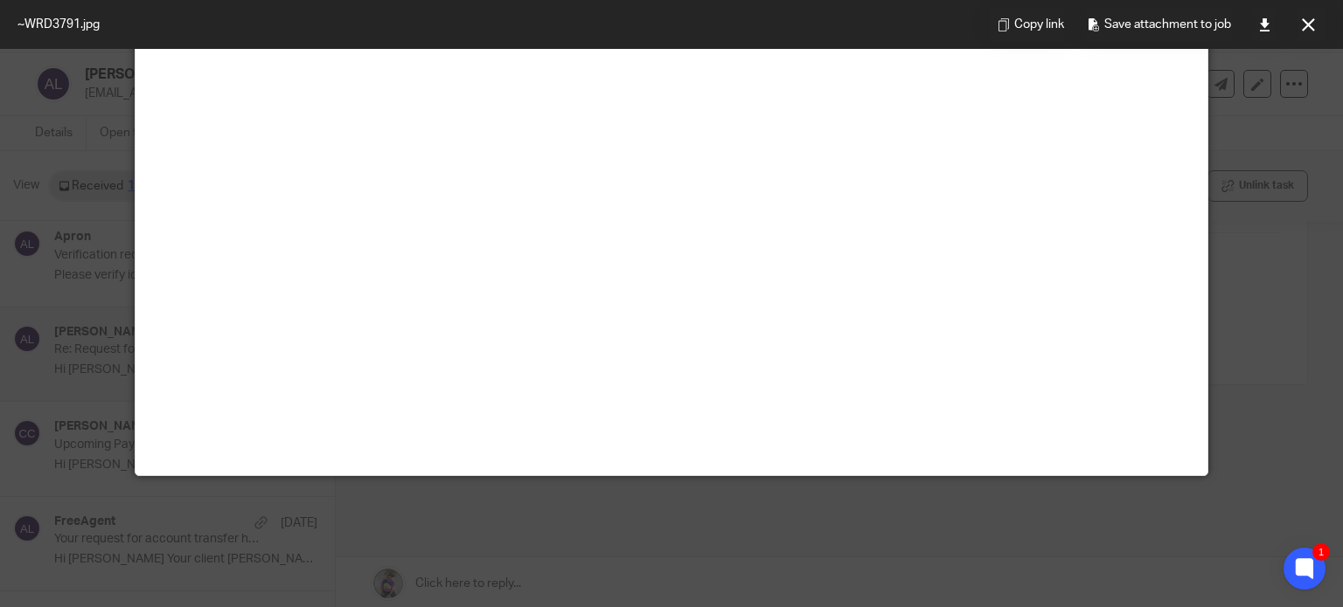
scroll to position [0, 0]
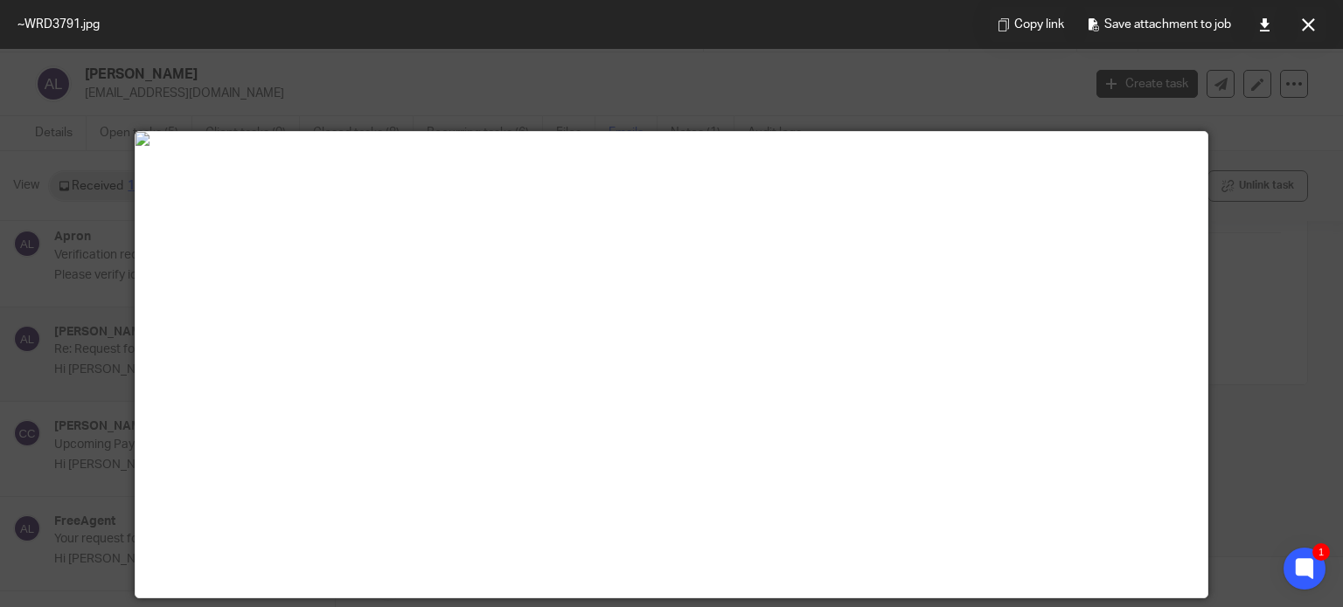
click at [756, 90] on div at bounding box center [671, 303] width 1343 height 607
click at [1309, 19] on icon at bounding box center [1308, 24] width 13 height 13
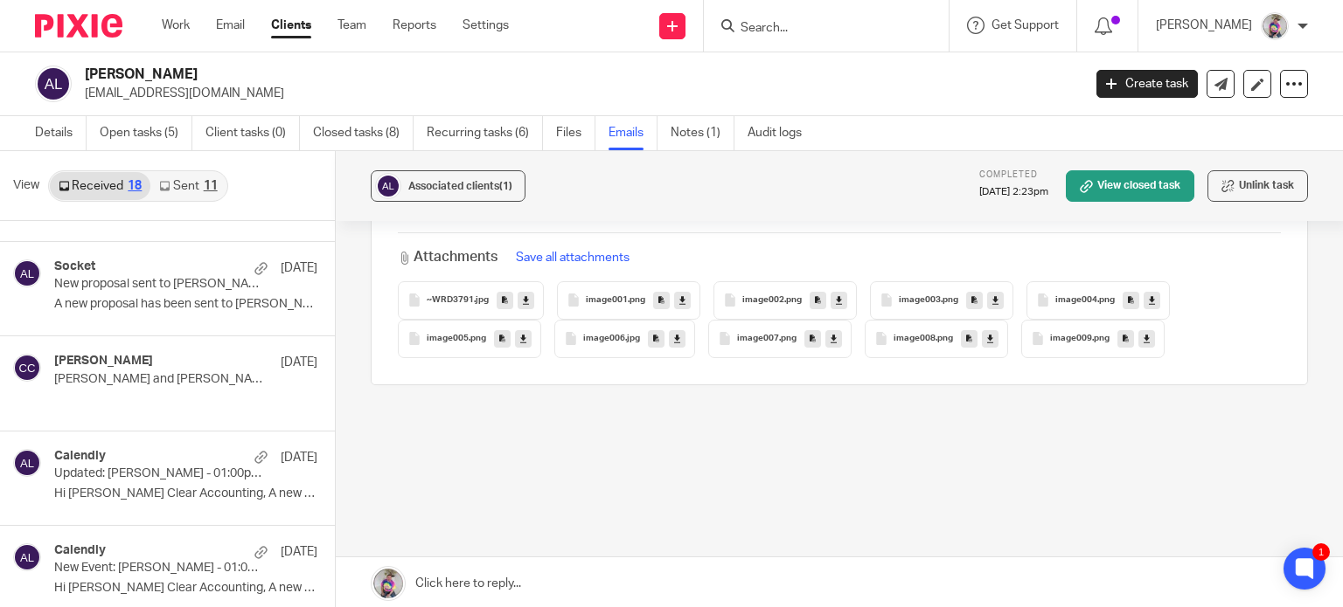
scroll to position [1297, 0]
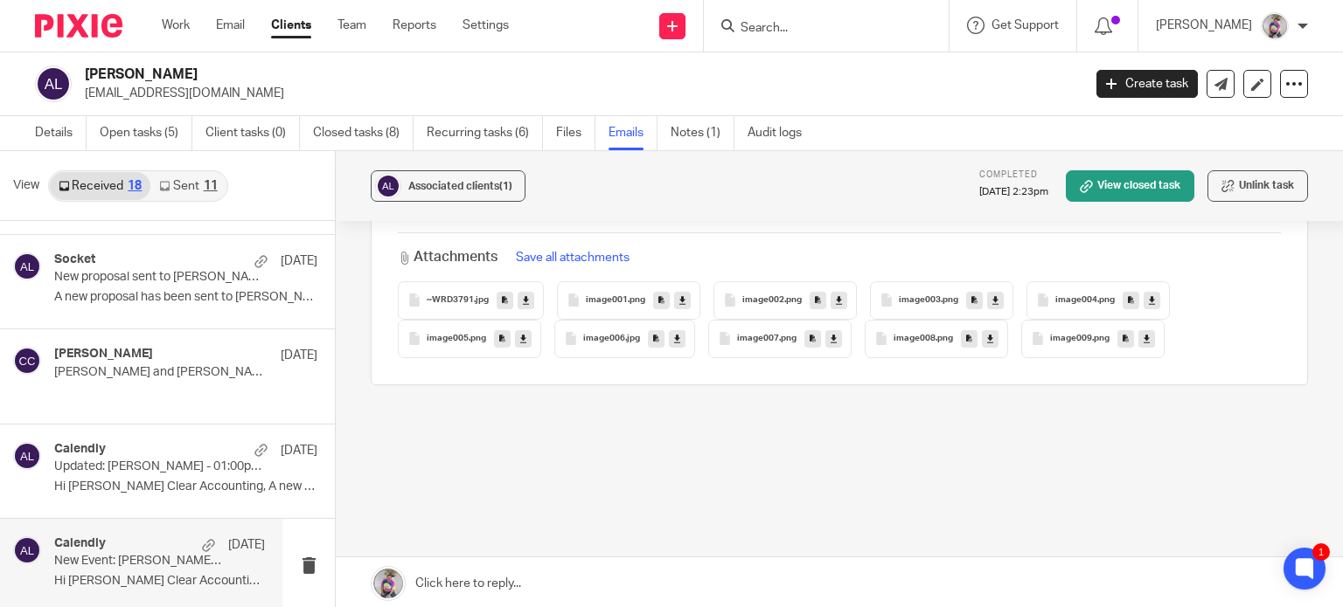
click at [91, 550] on div "Calendly 10 Jun" at bounding box center [159, 545] width 211 height 17
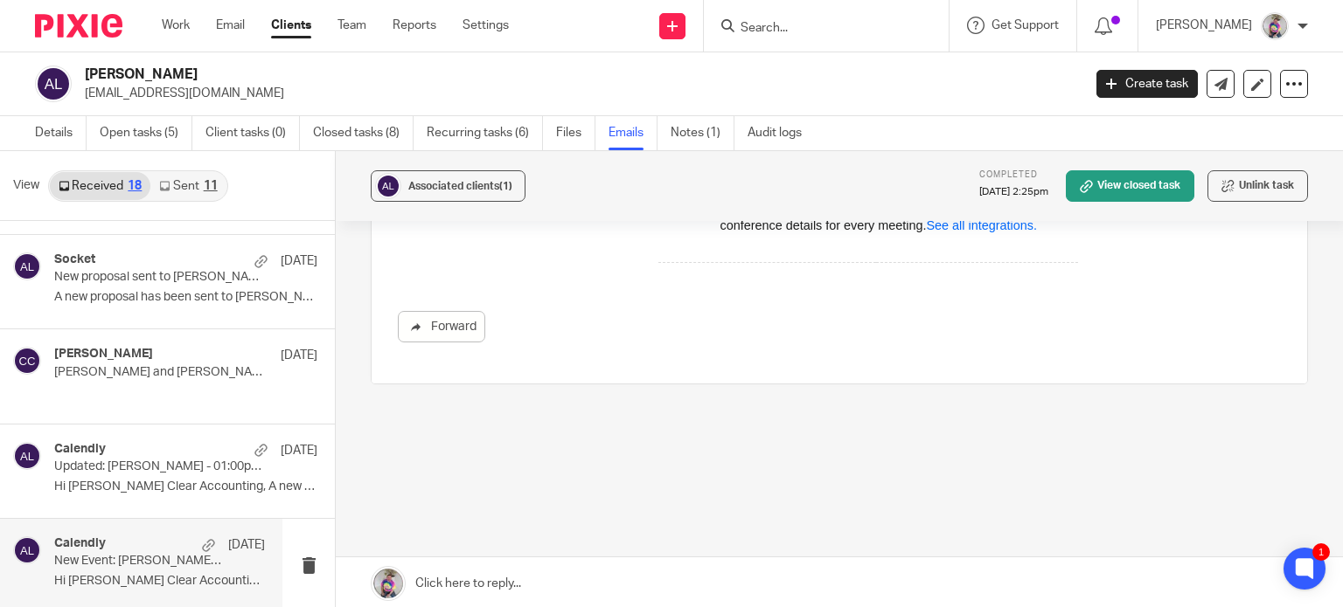
scroll to position [3, 0]
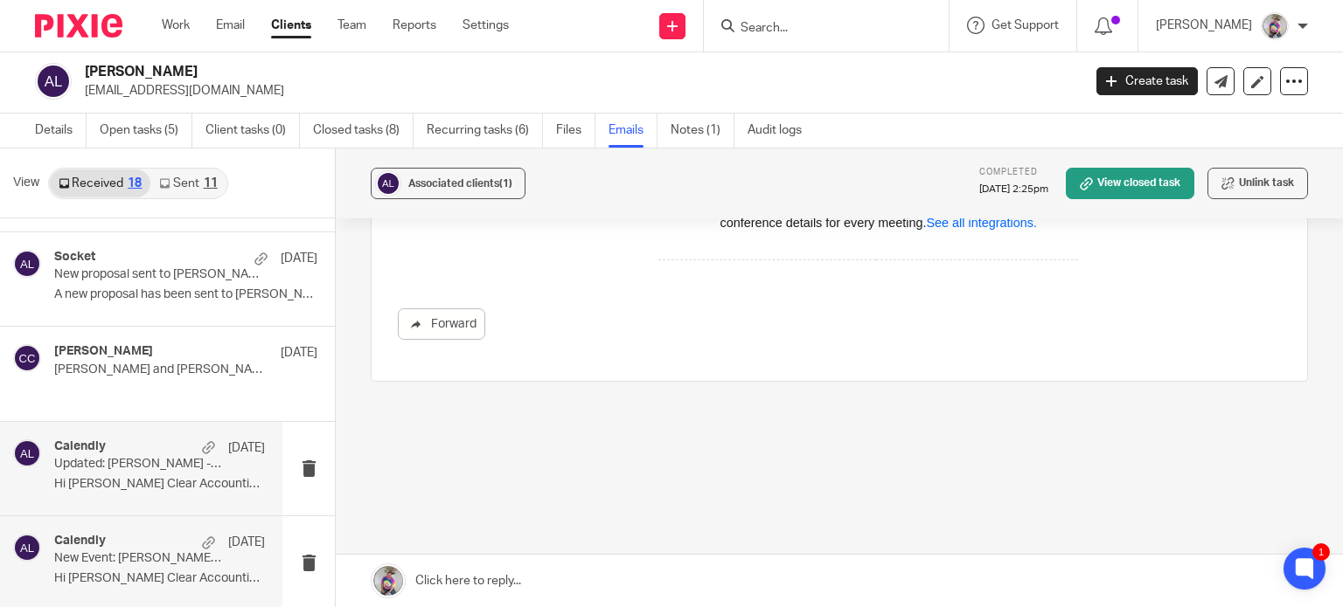
click at [115, 462] on p "Updated: Aaron Lennon - 01:00pm Fri, 20 Jun 2025 - Discovery call" at bounding box center [138, 464] width 169 height 15
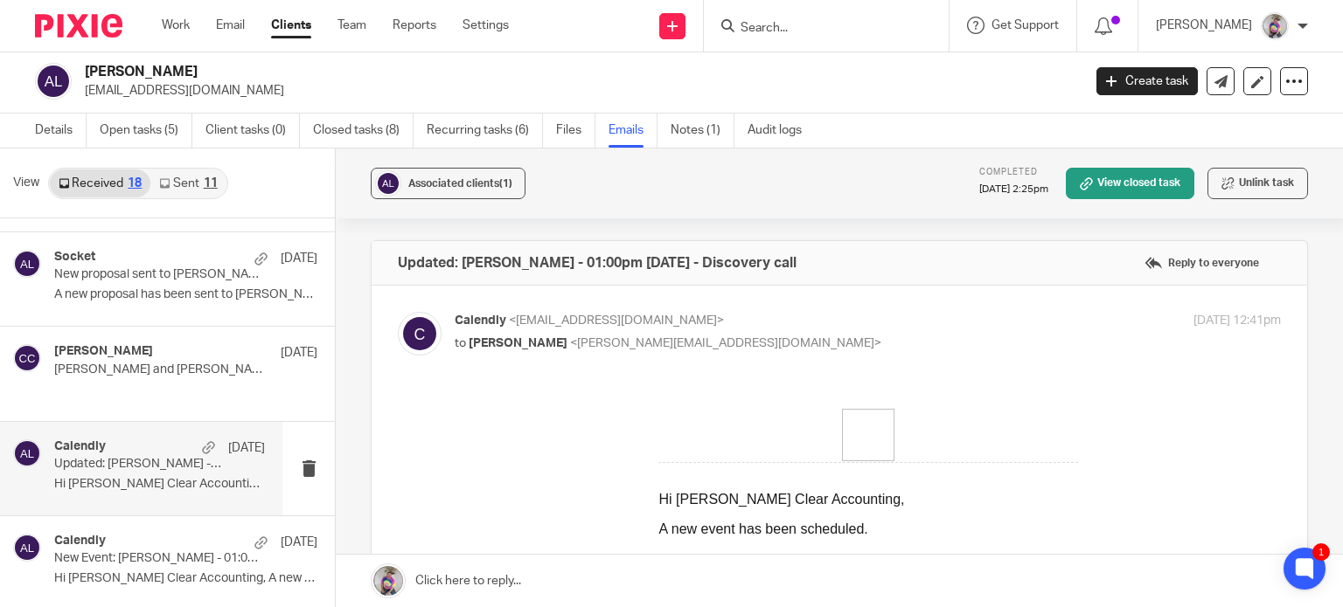
scroll to position [0, 0]
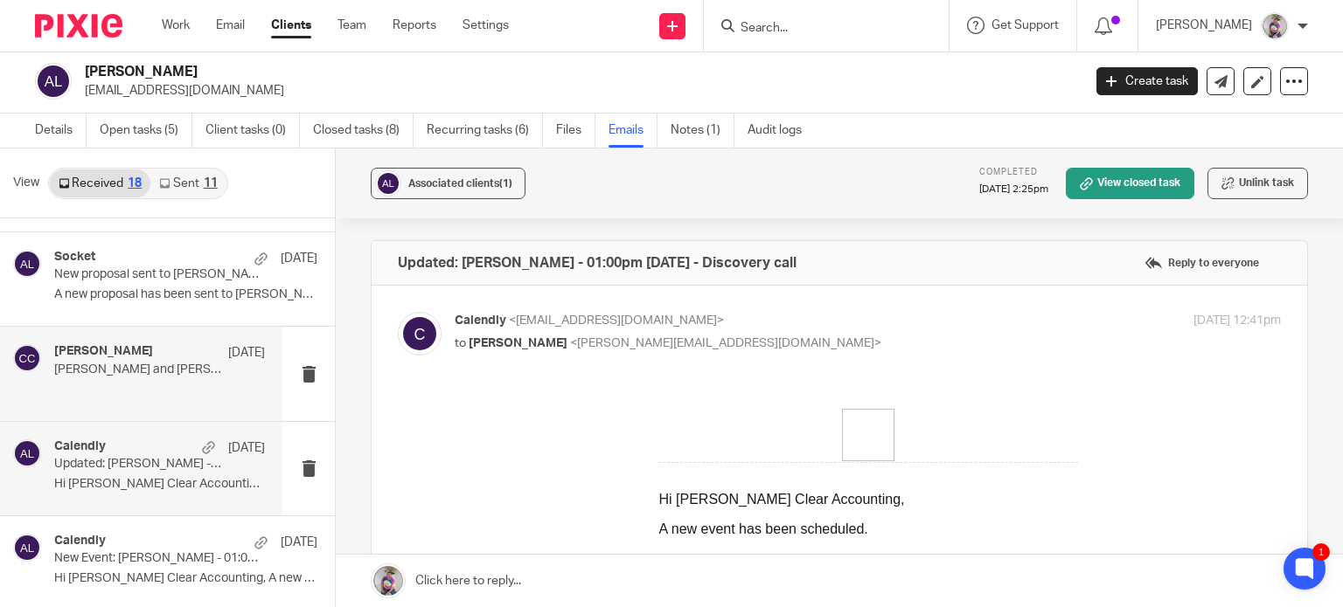
click at [107, 366] on p "Aaron Lennon and Carter Clear Accounting" at bounding box center [138, 370] width 169 height 15
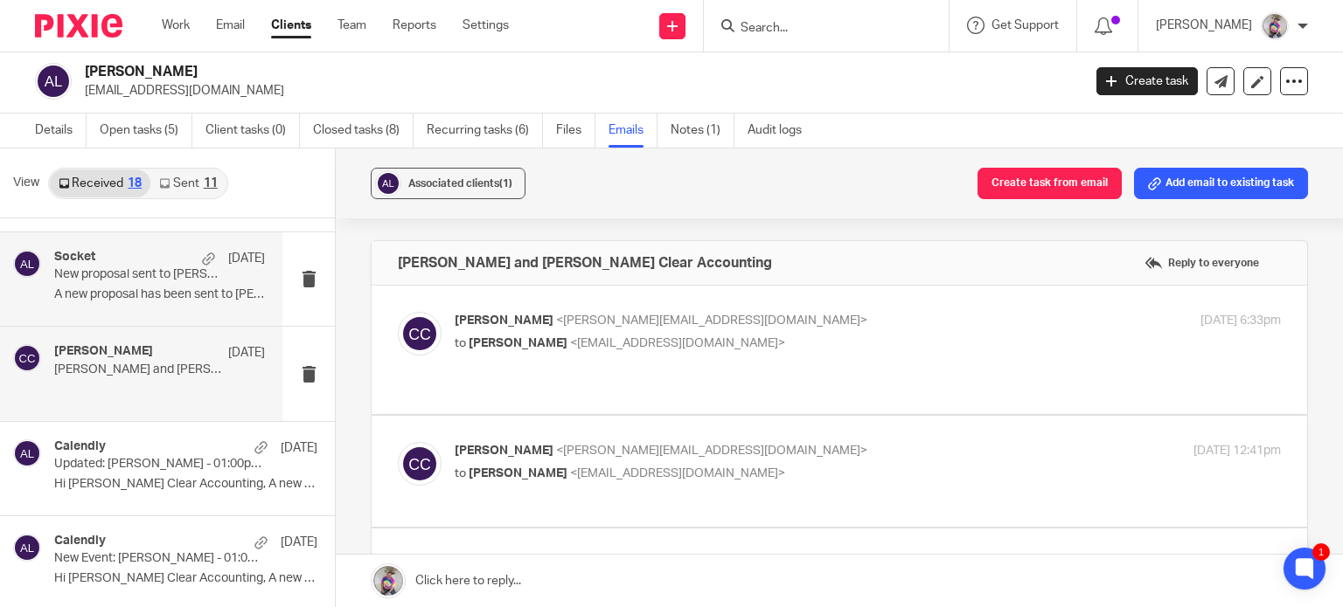
click at [105, 291] on p "A new proposal has been sent to Aaron Lennon ..." at bounding box center [159, 295] width 211 height 15
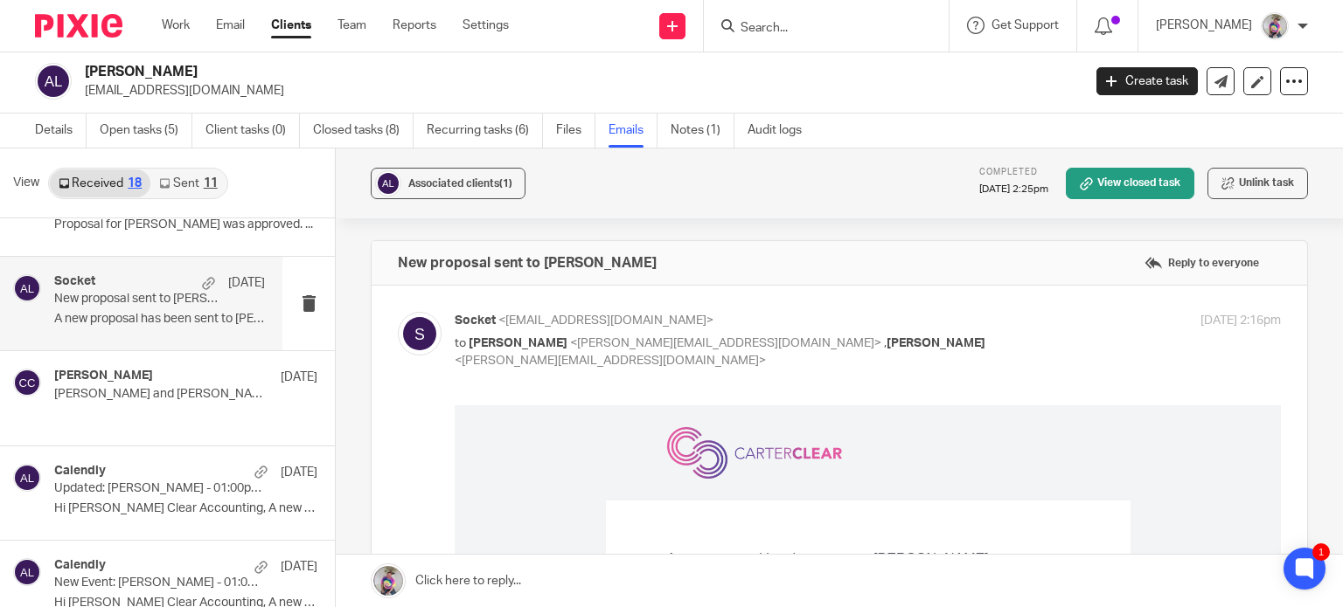
scroll to position [1262, 0]
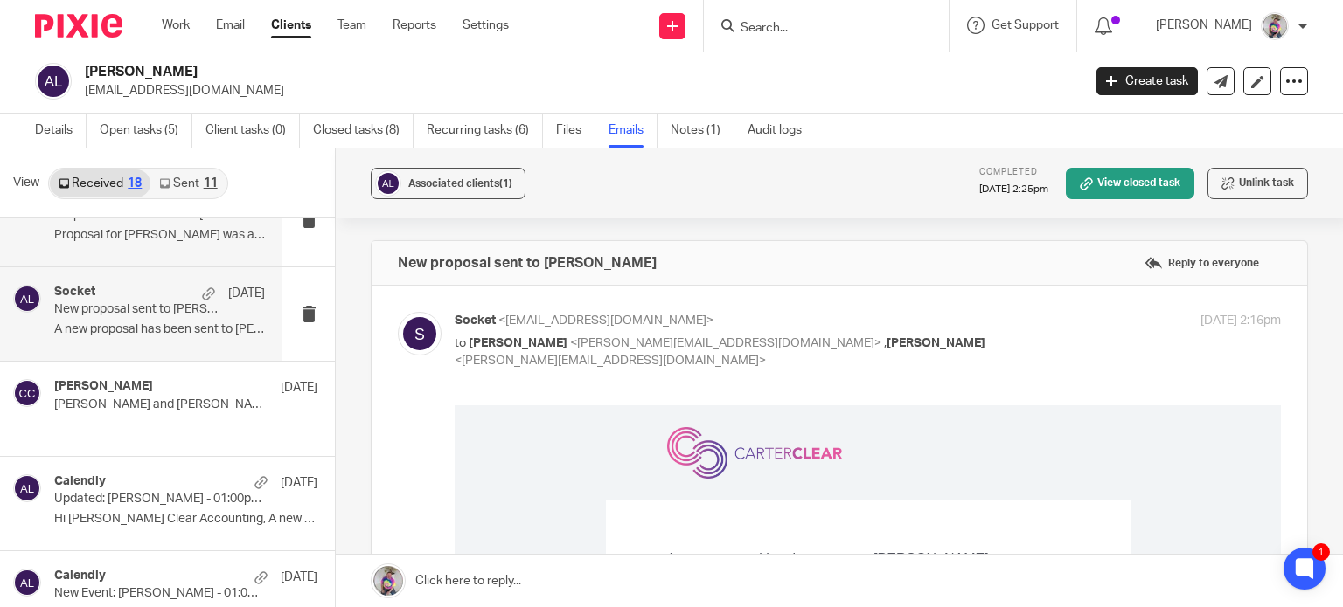
click at [99, 238] on p "Proposal for Aaron Lennon was approved. ..." at bounding box center [159, 235] width 211 height 15
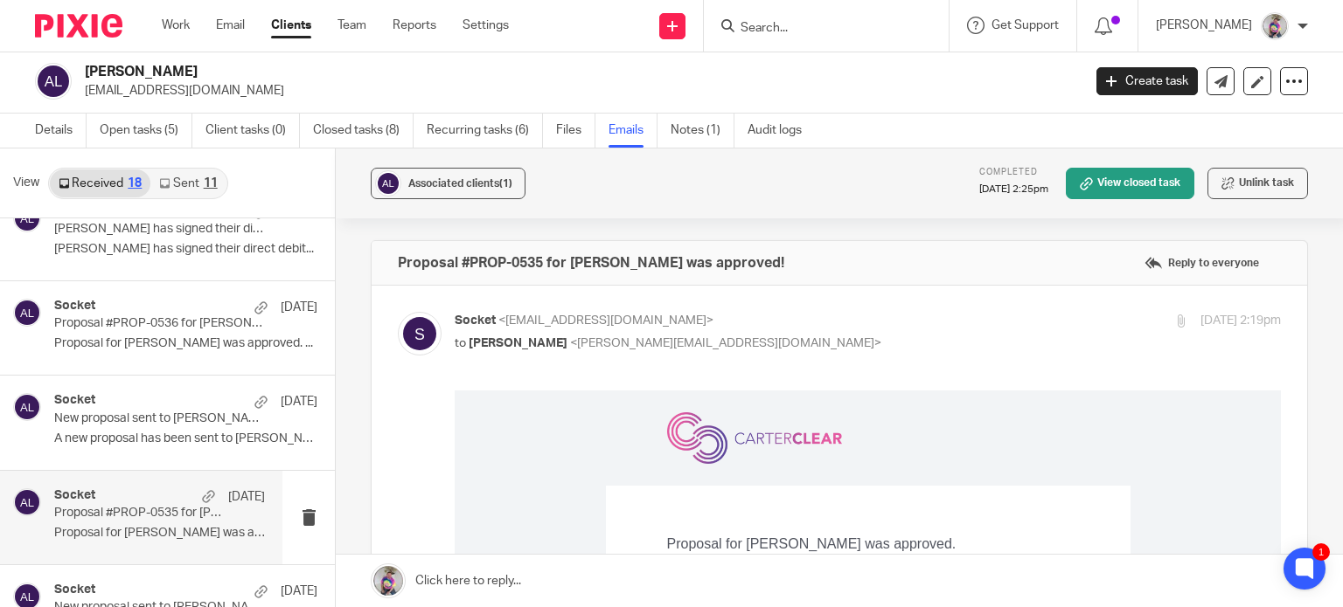
scroll to position [962, 0]
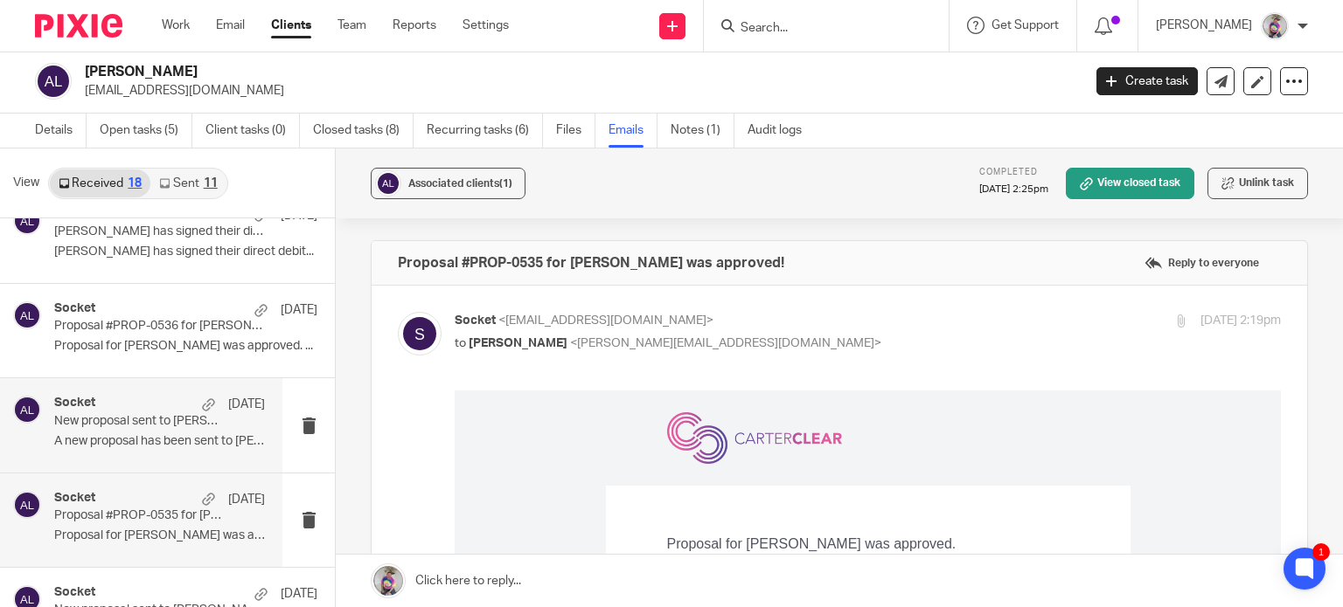
click at [84, 409] on div "Socket 20 Jun" at bounding box center [159, 404] width 211 height 17
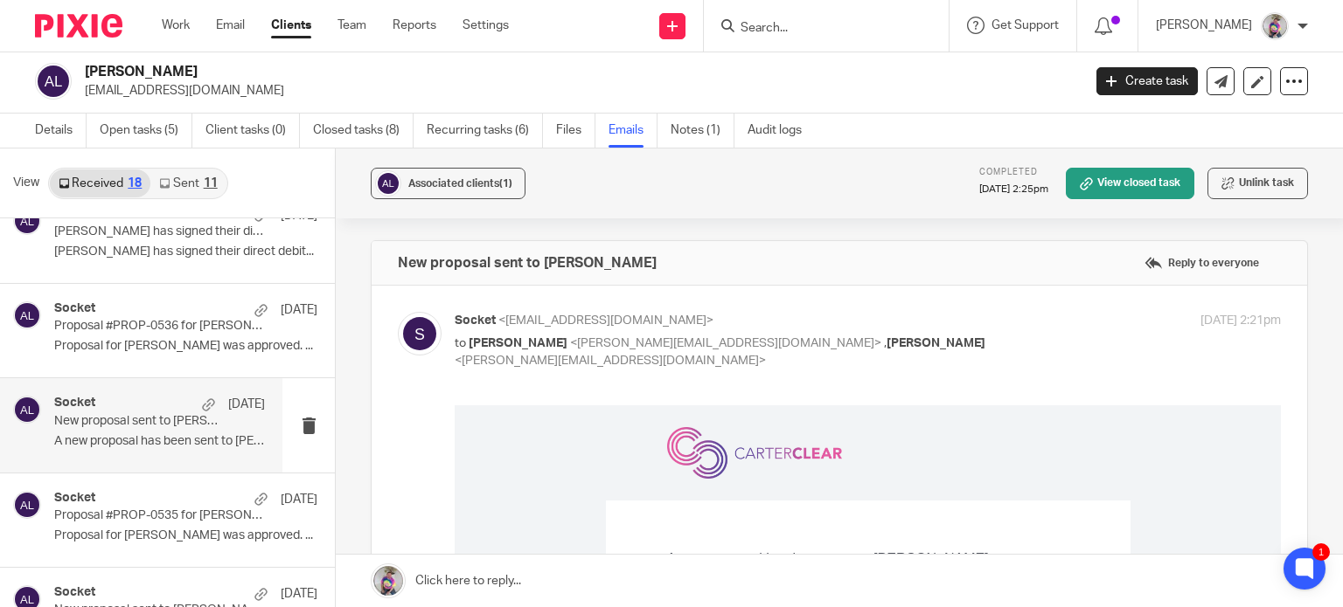
scroll to position [0, 0]
click at [80, 330] on p "Proposal #PROP-0536 for Aaron Lennon was approved!" at bounding box center [138, 326] width 169 height 15
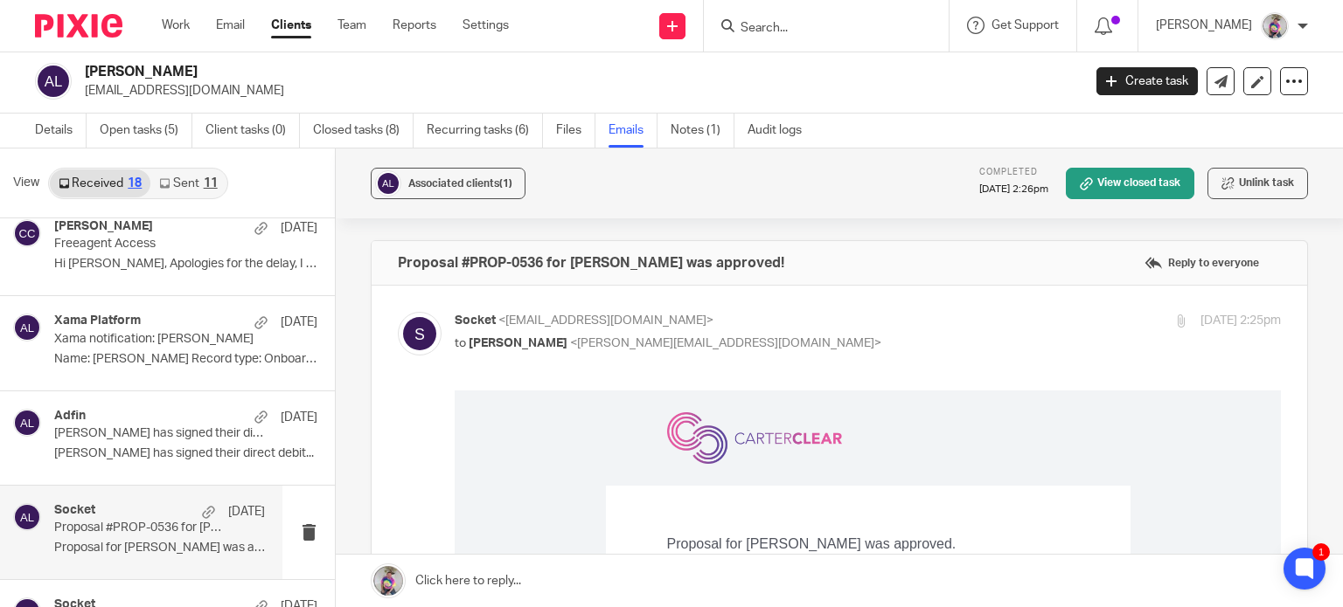
scroll to position [755, 0]
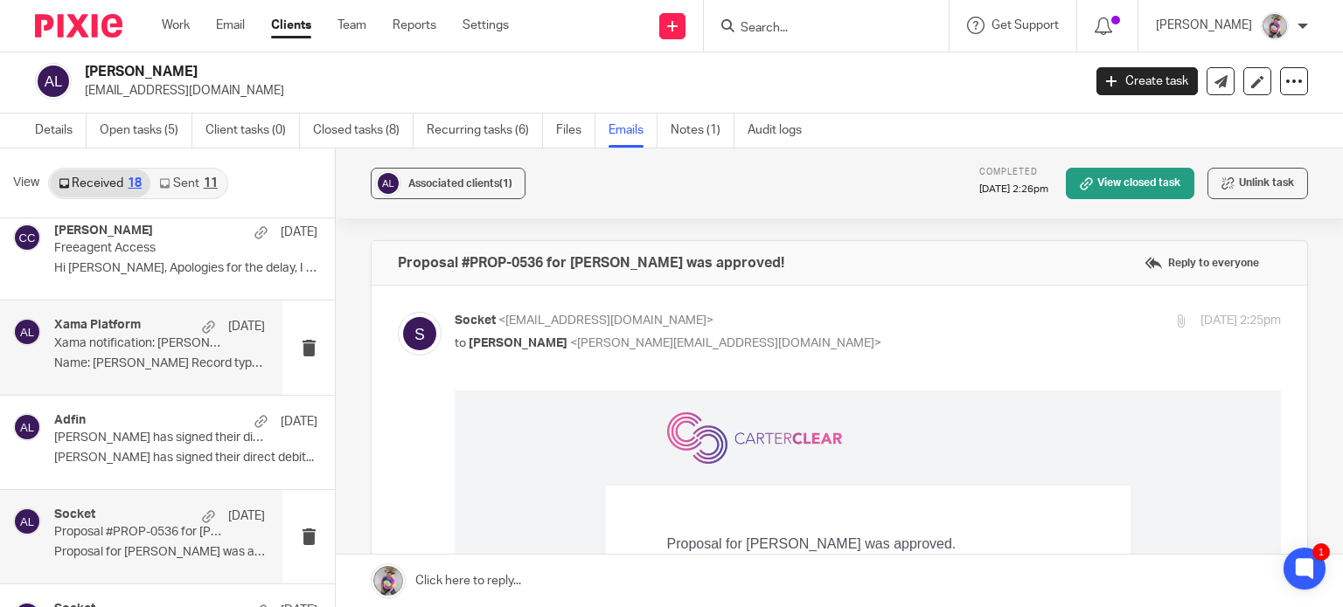
click at [104, 353] on div "Xama Platform 21 Jun Xama notification: Aaron Lennon Name: Aaron Lennon Record …" at bounding box center [159, 347] width 211 height 59
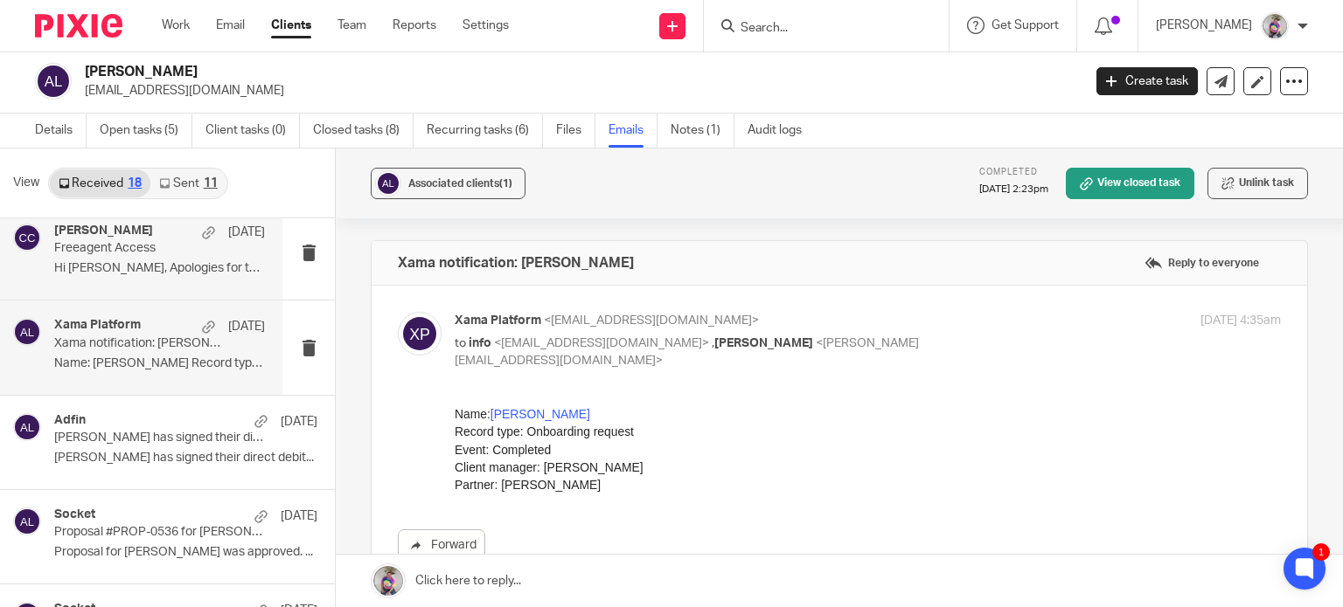
scroll to position [0, 0]
click at [105, 247] on p "Freeagent Access" at bounding box center [138, 248] width 169 height 15
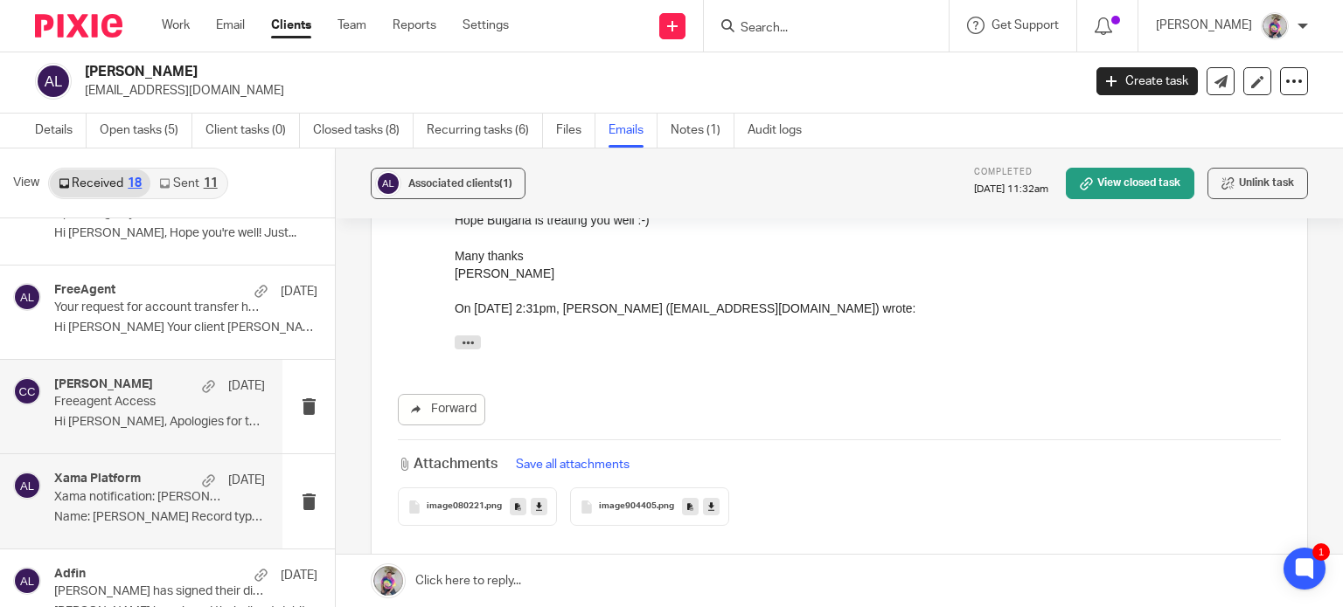
scroll to position [598, 0]
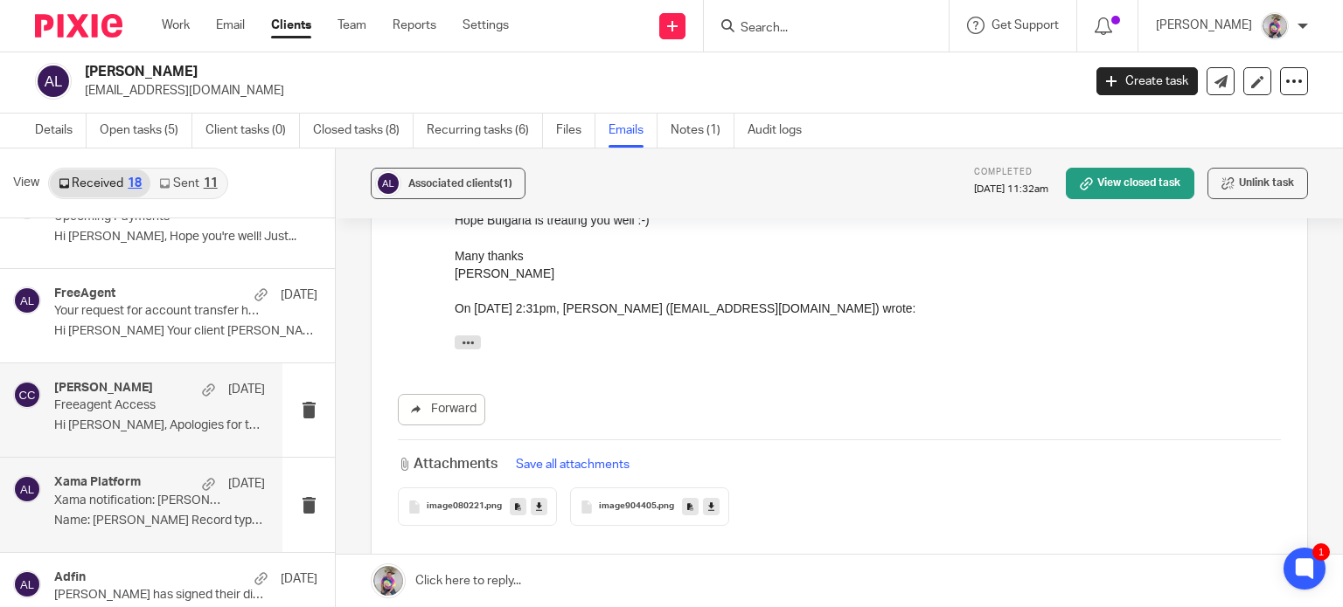
click at [119, 328] on p "Hi Caroline Your client Aaron Lennon has..." at bounding box center [185, 331] width 263 height 15
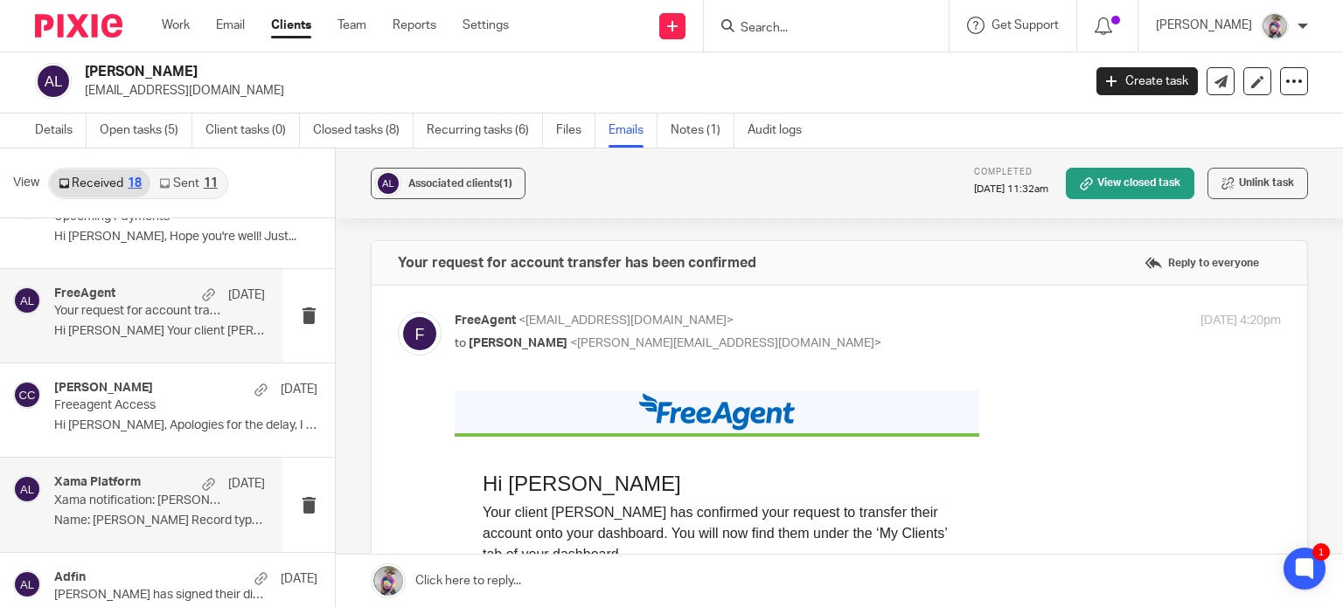
scroll to position [0, 0]
